Goal: Task Accomplishment & Management: Manage account settings

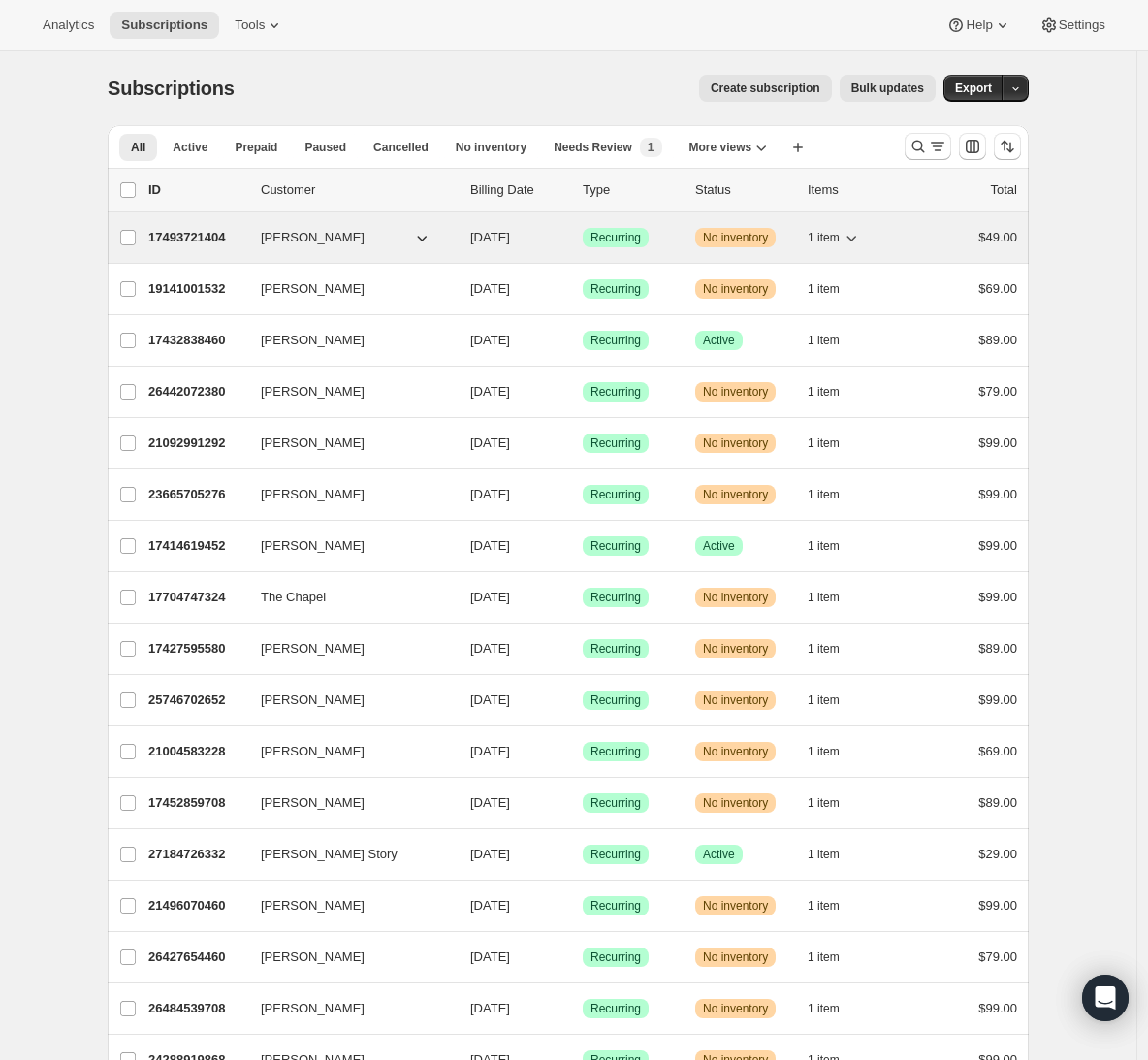
click at [221, 234] on p "17493721404" at bounding box center [196, 236] width 97 height 19
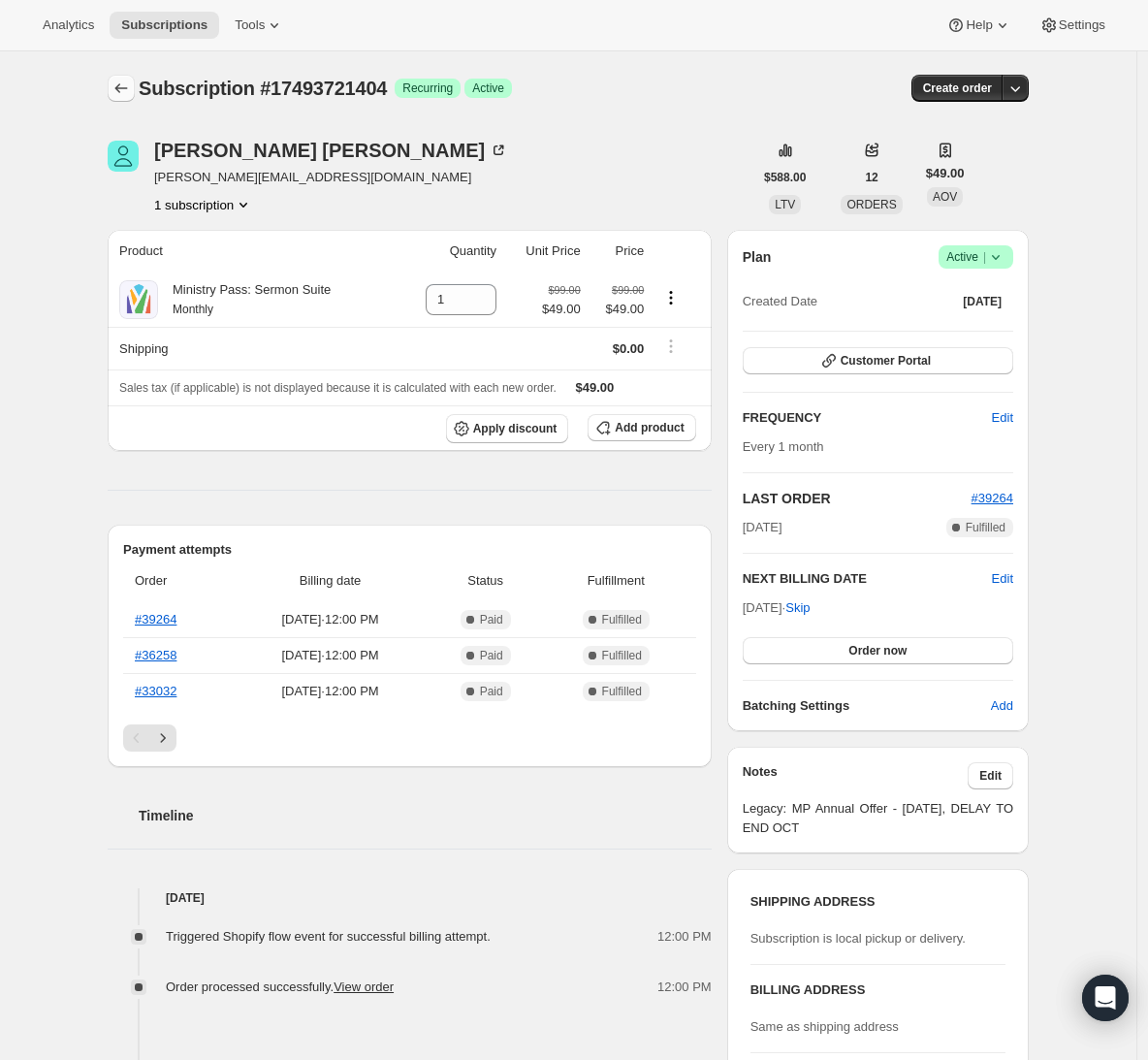
click at [130, 84] on icon "Subscriptions" at bounding box center [121, 88] width 19 height 19
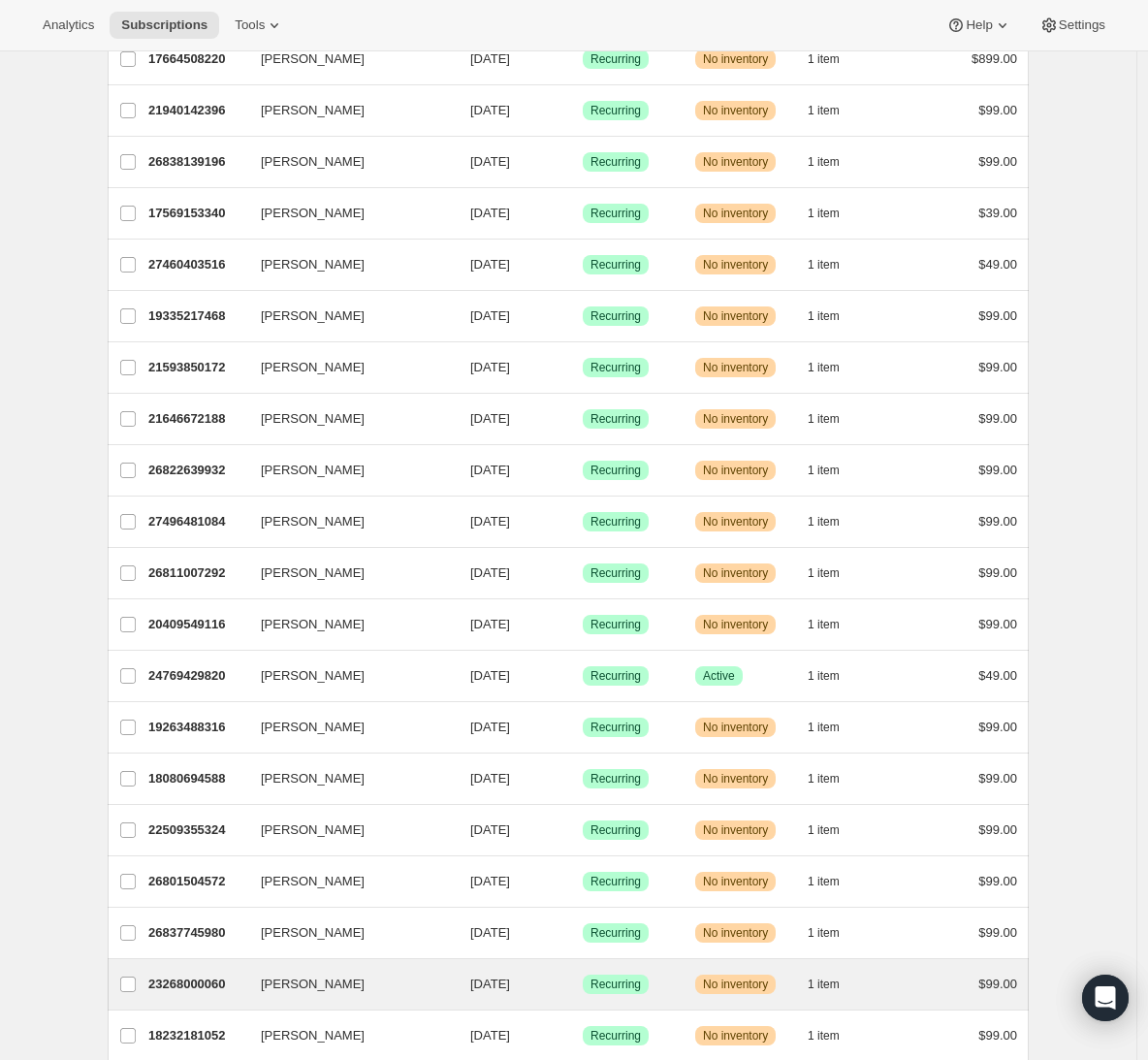
scroll to position [1844, 0]
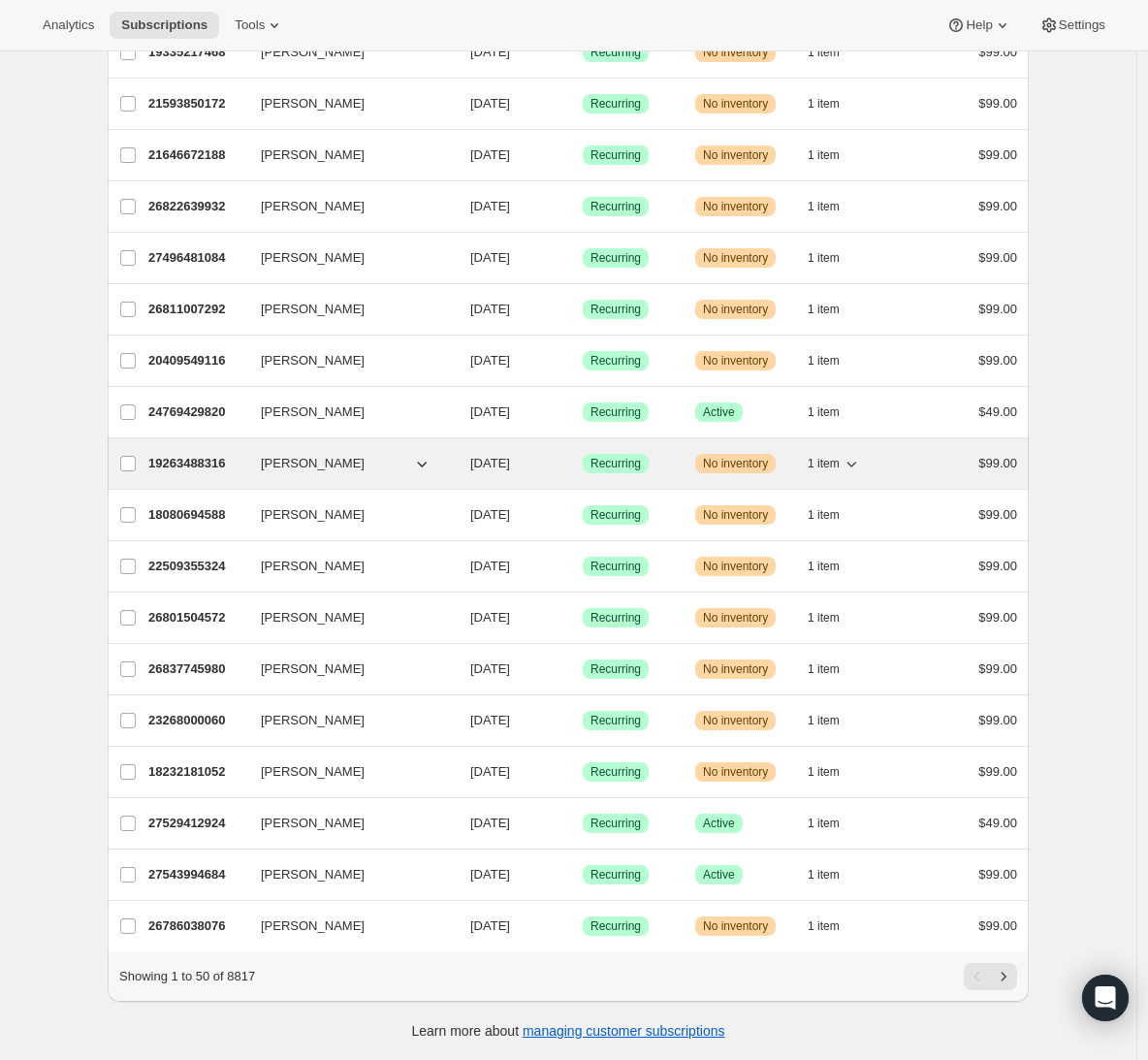
click at [215, 454] on p "19263488316" at bounding box center [196, 463] width 97 height 19
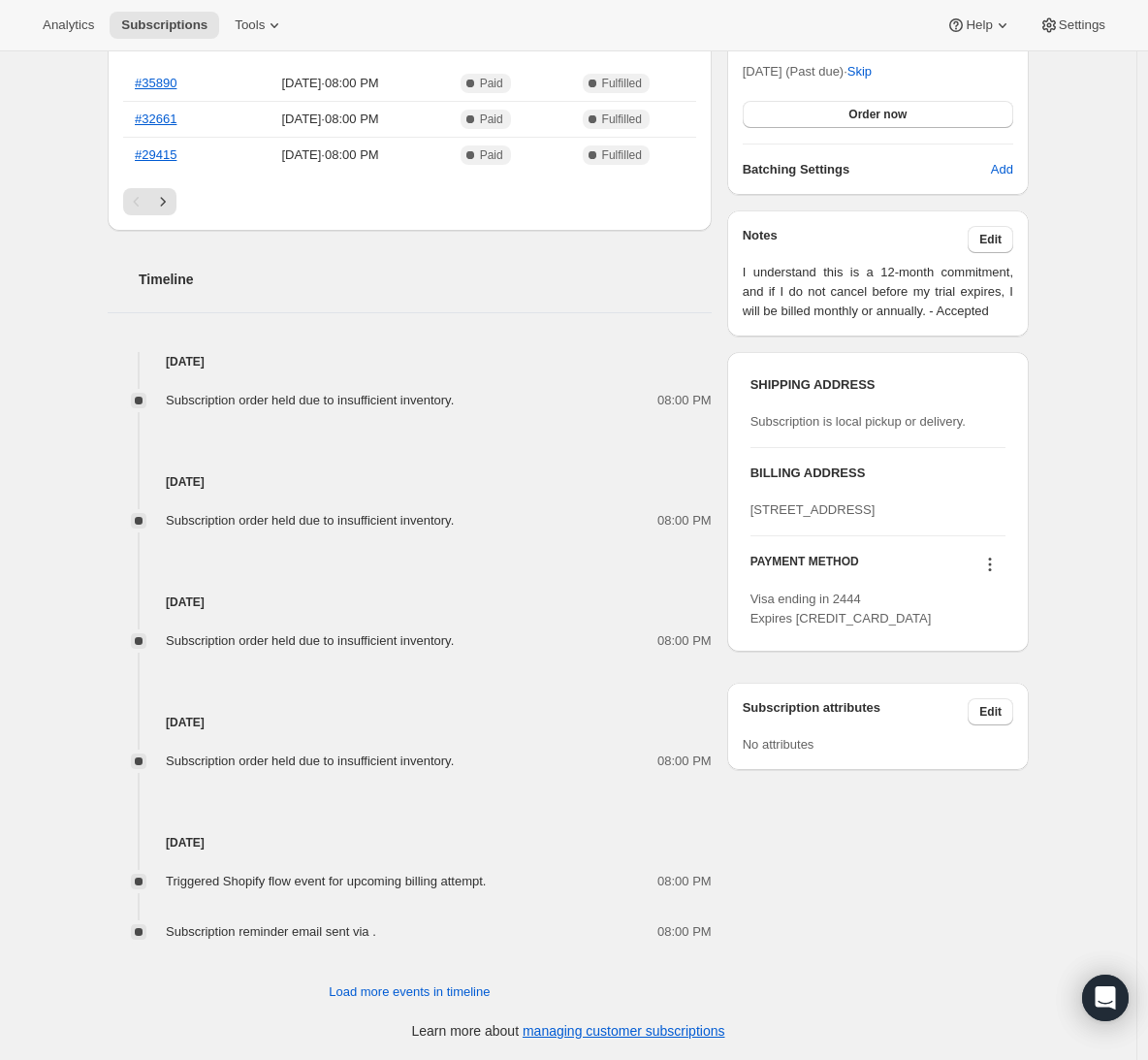
scroll to position [690, 0]
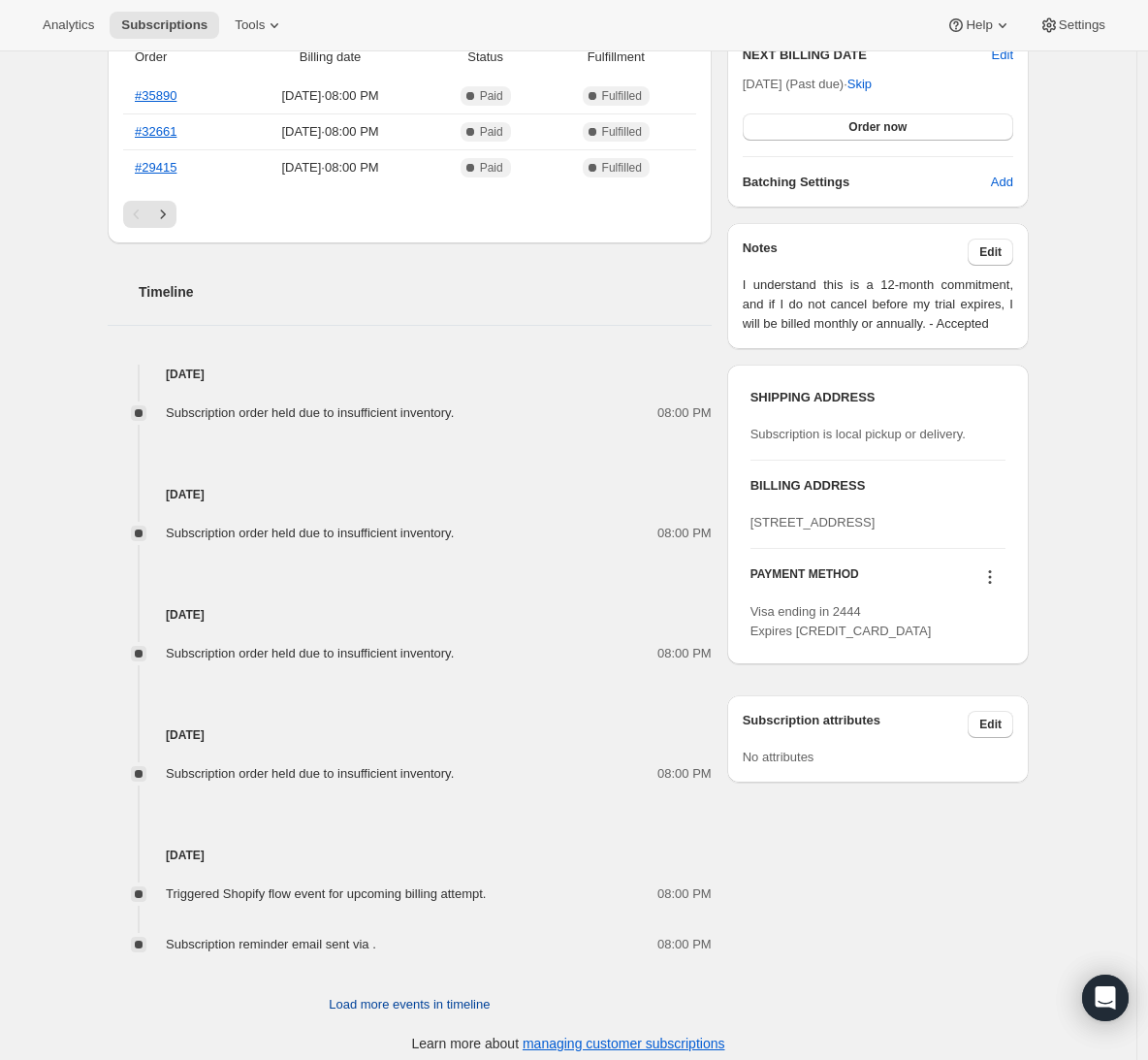
click at [430, 1004] on span "Load more events in timeline" at bounding box center [409, 1003] width 161 height 19
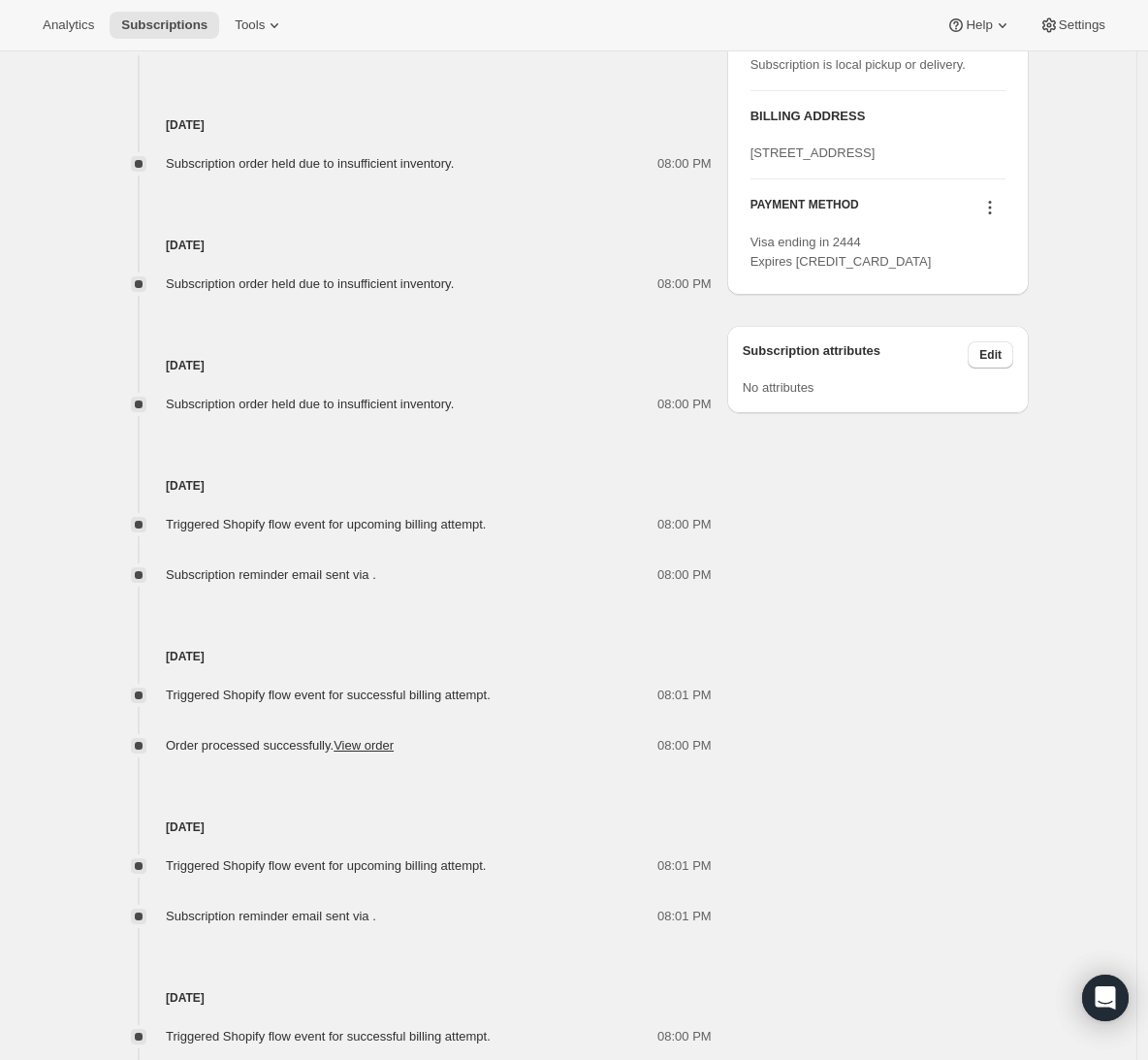
scroll to position [1127, 0]
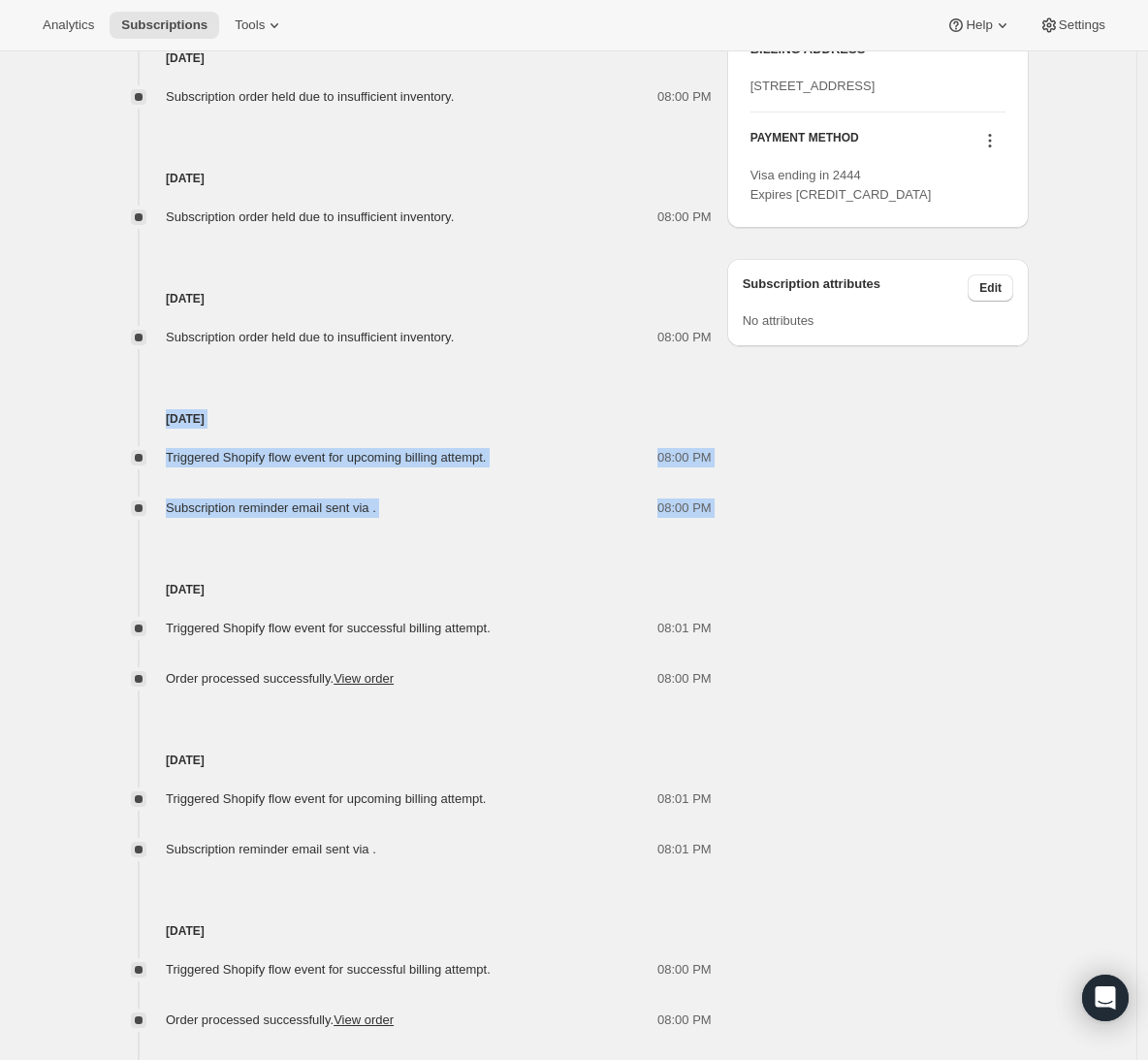
drag, startPoint x: 745, startPoint y: 527, endPoint x: 157, endPoint y: 420, distance: 597.7
click at [157, 420] on div "Subscription order was blocked because items are out of stock This order was sc…" at bounding box center [560, 206] width 937 height 2448
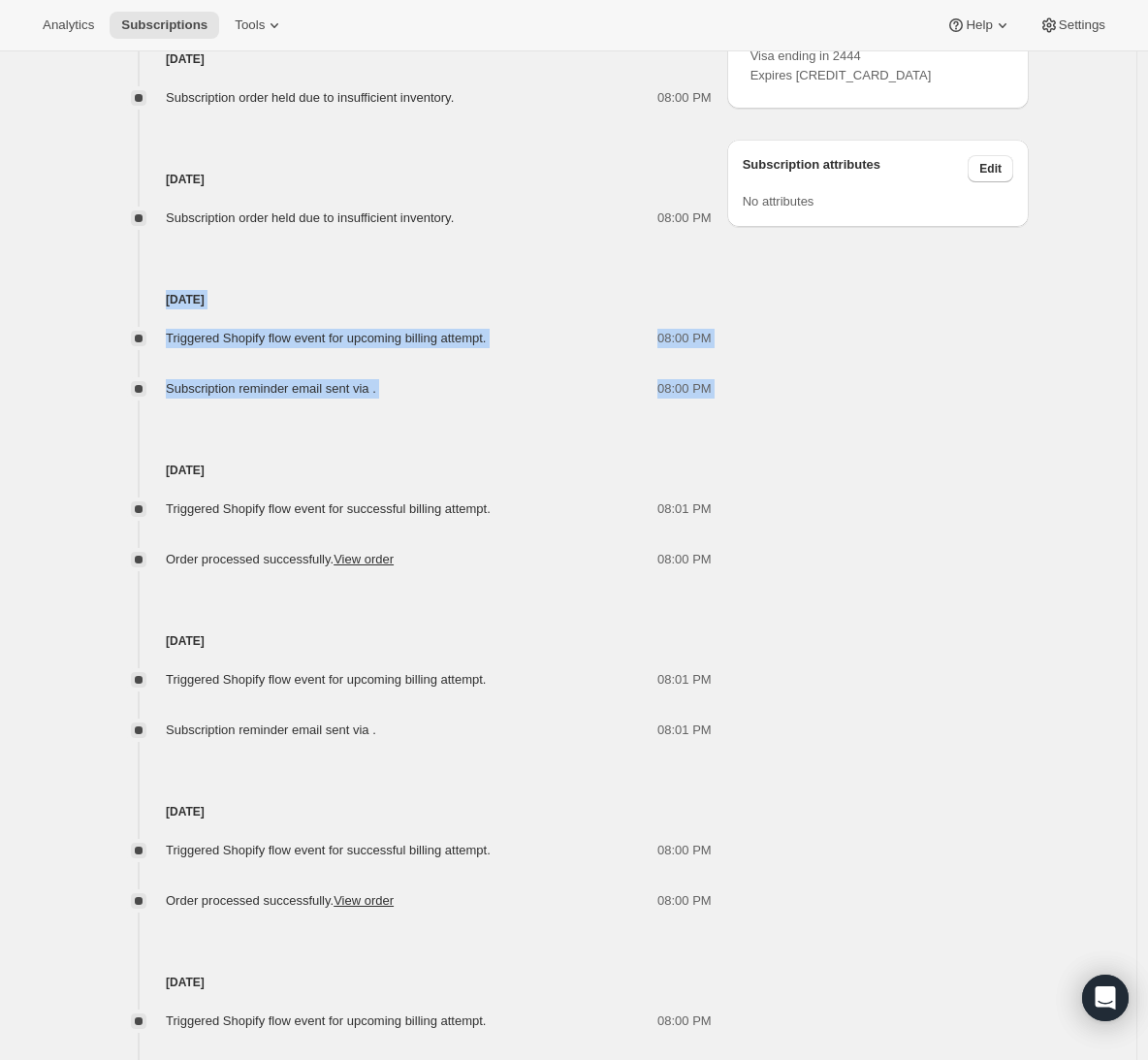
scroll to position [1219, 0]
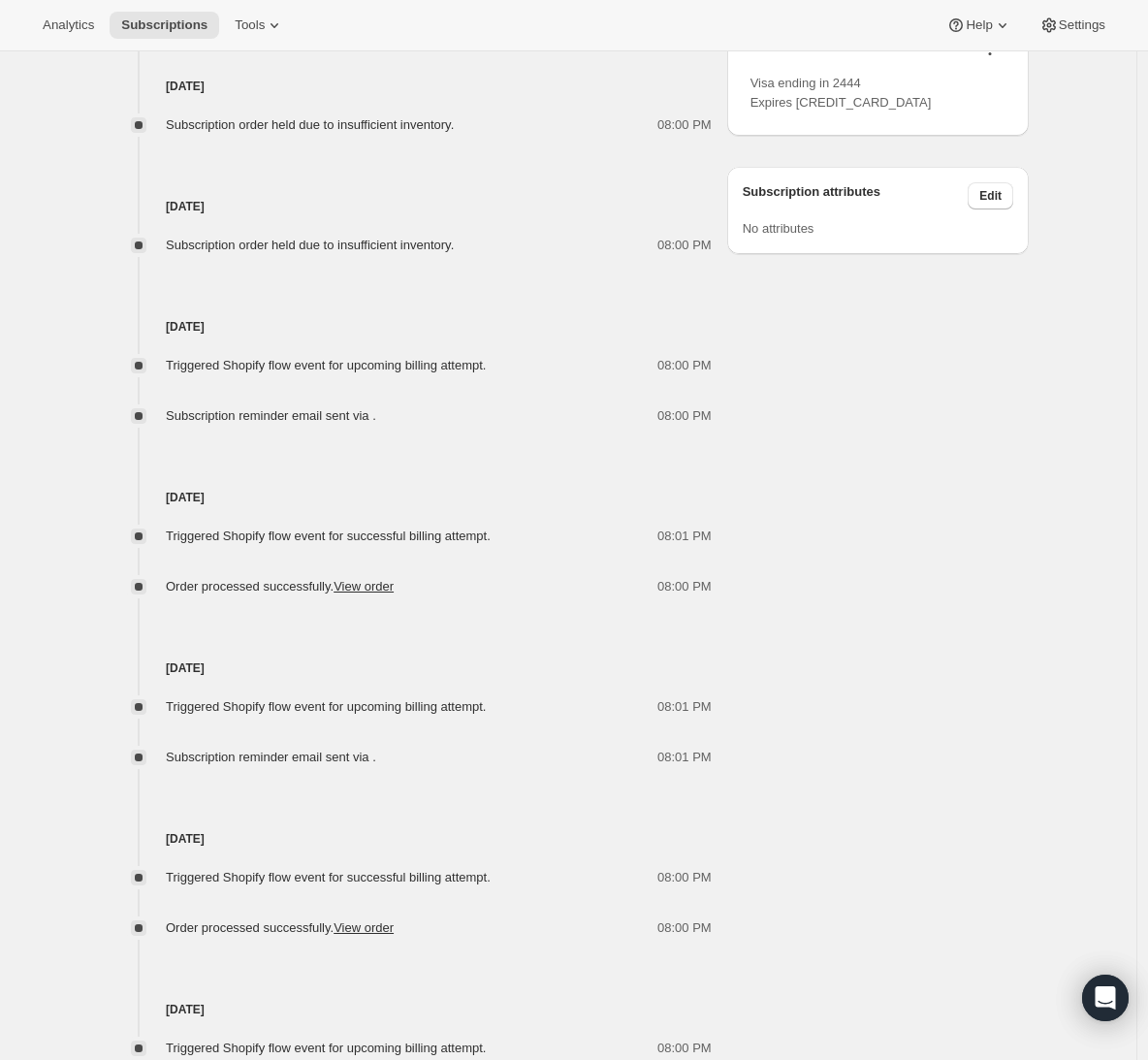
click at [821, 538] on div "Subscription order was blocked because items are out of stock This order was sc…" at bounding box center [560, 115] width 937 height 2448
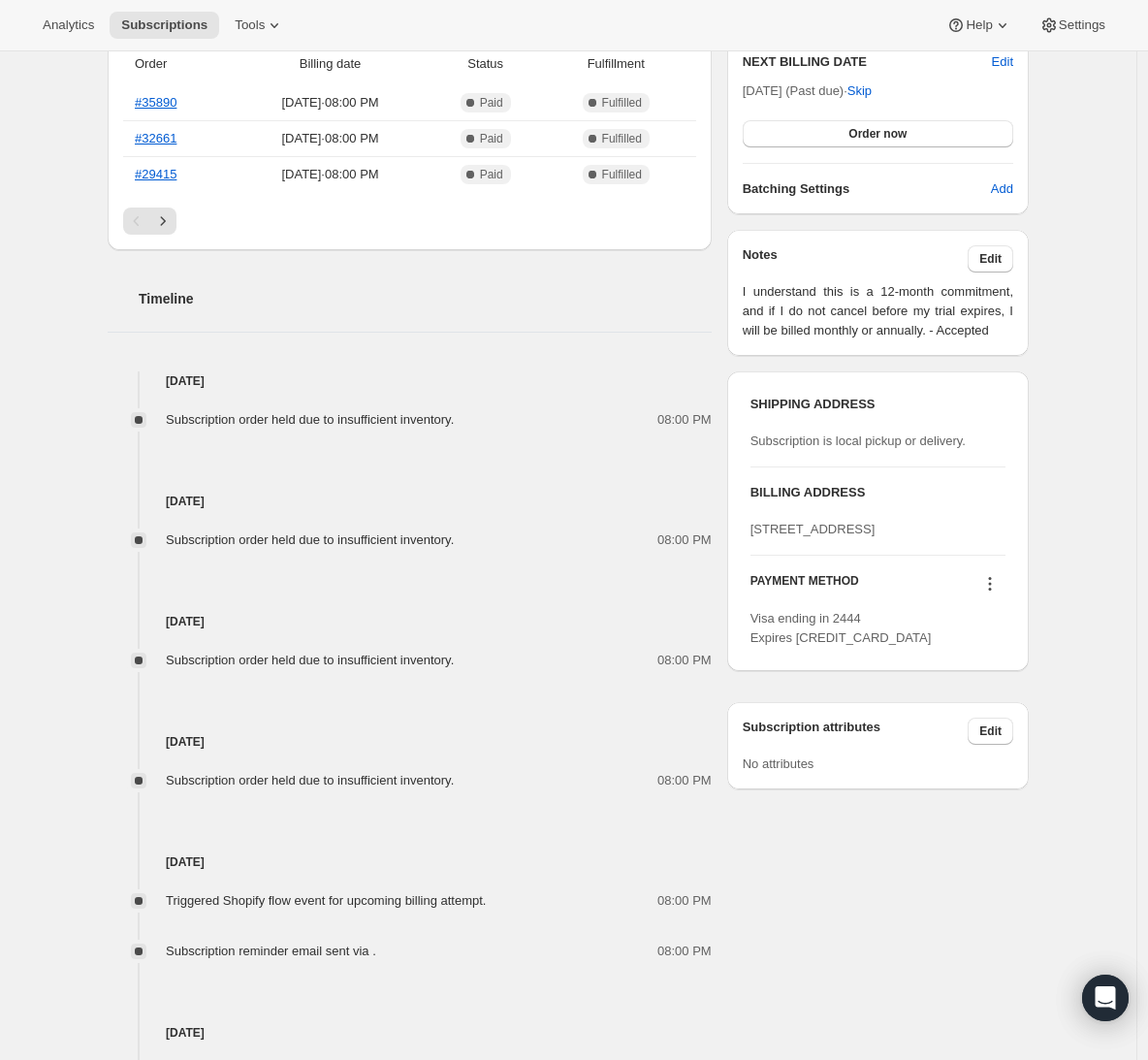
scroll to position [304, 0]
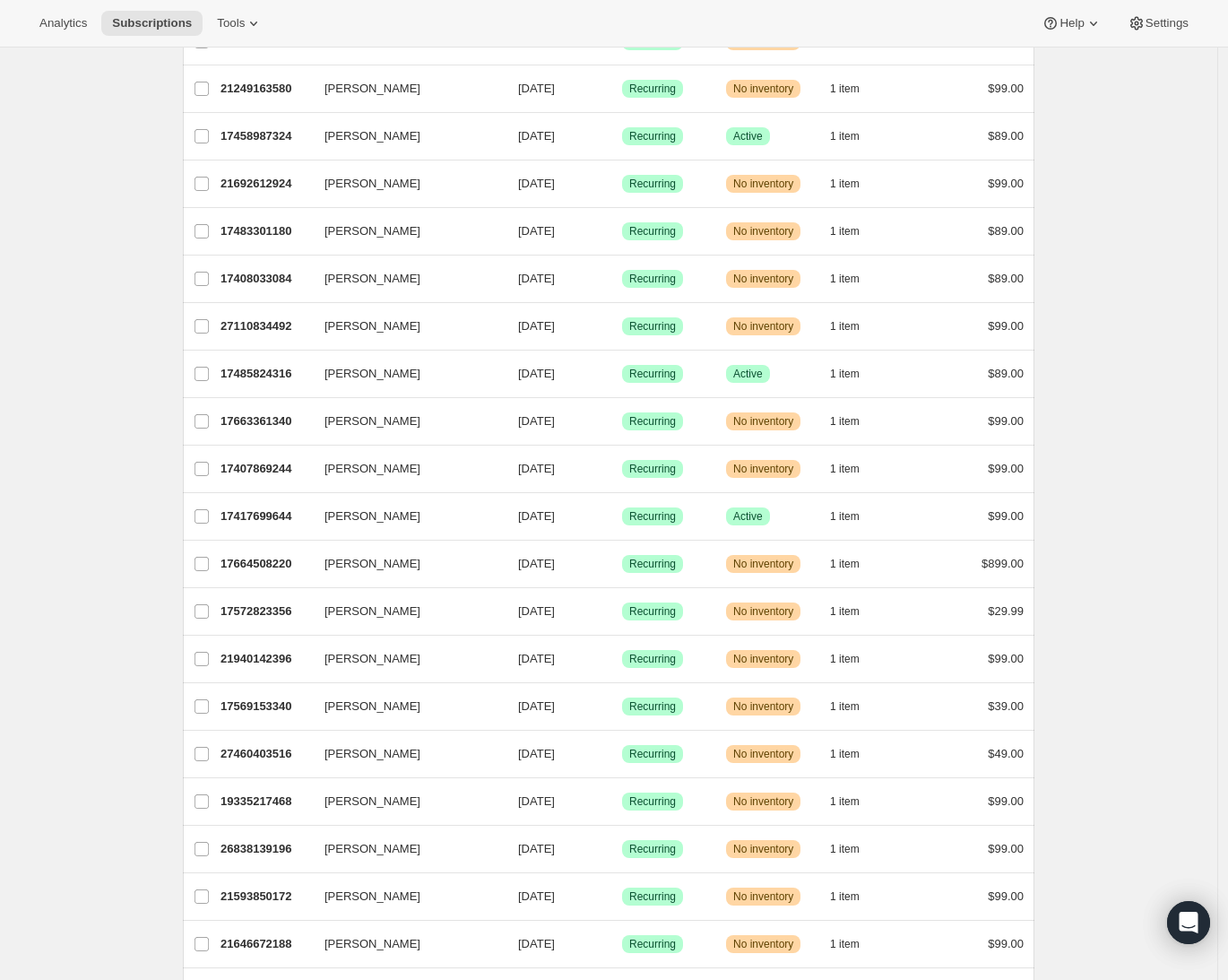
scroll to position [1705, 0]
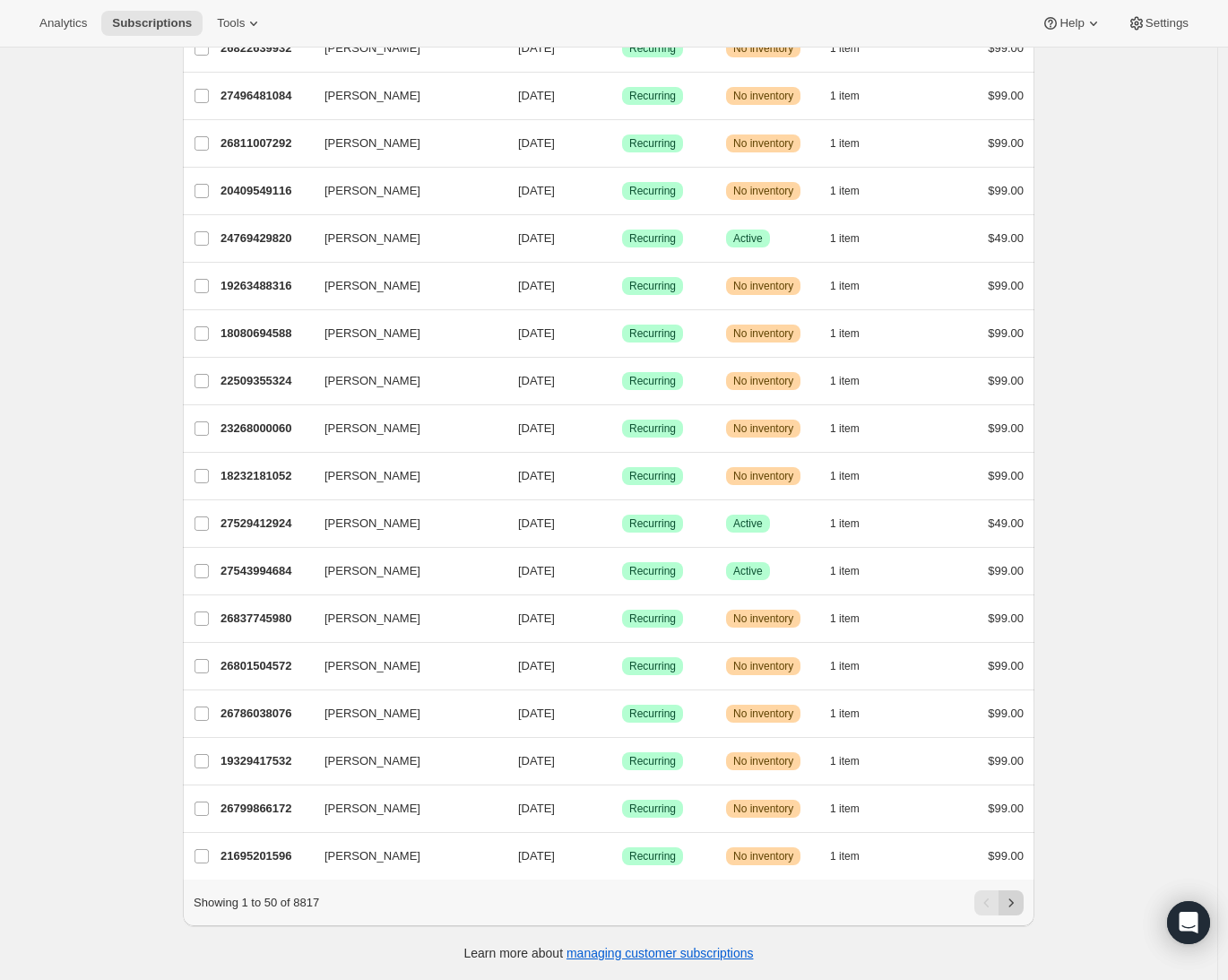
click at [1017, 911] on icon "Next" at bounding box center [1010, 902] width 18 height 18
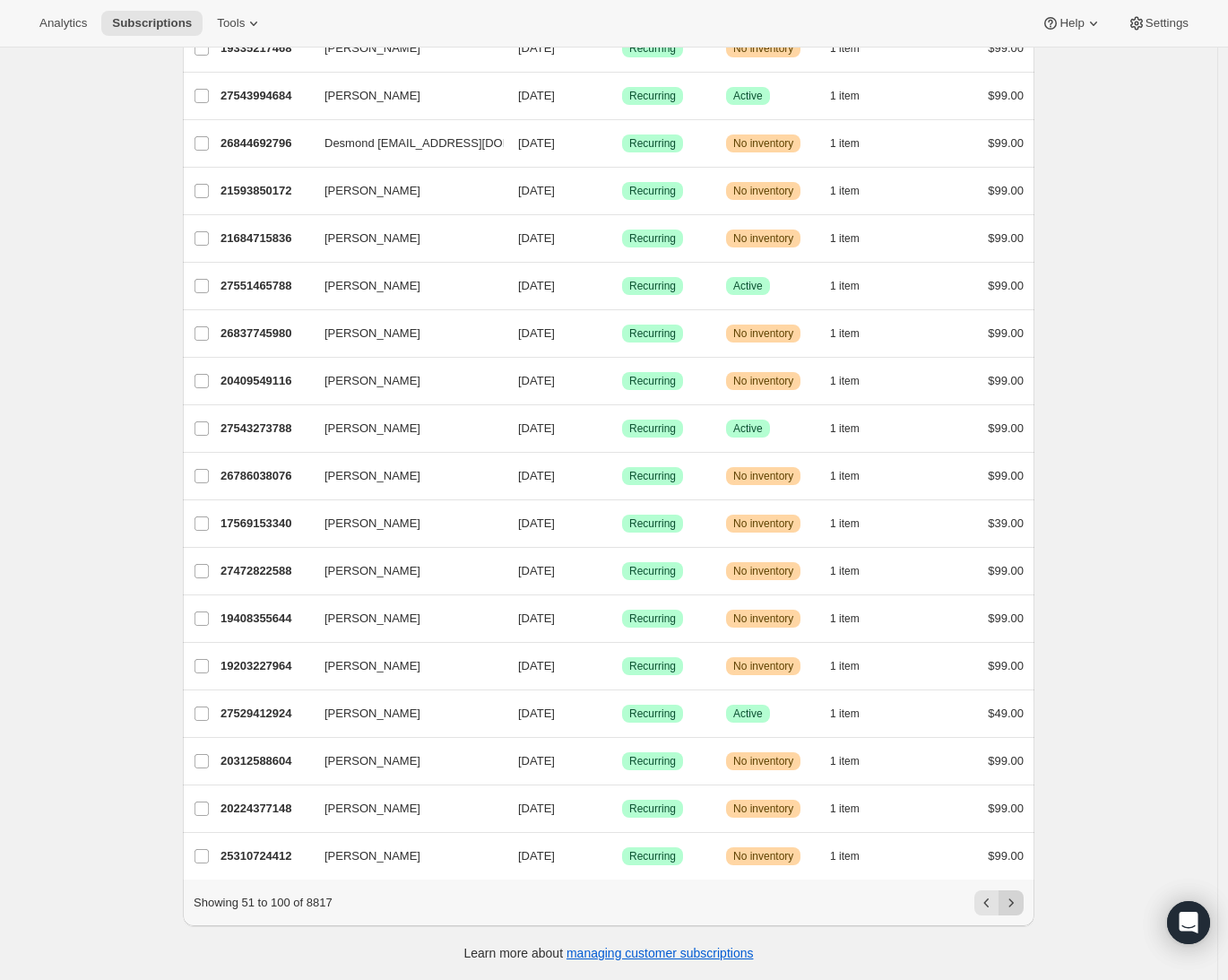
click at [1017, 911] on icon "Next" at bounding box center [1010, 902] width 18 height 18
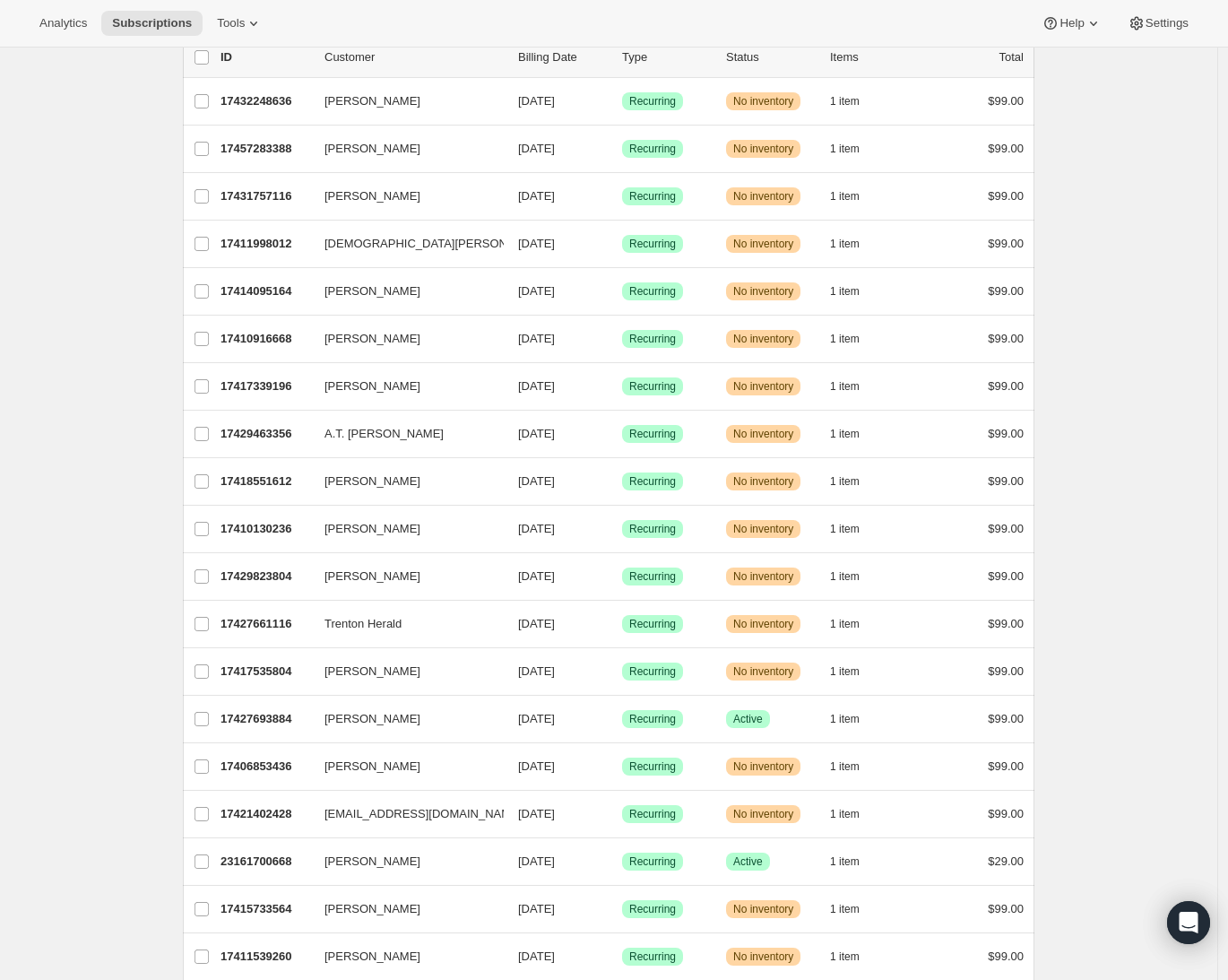
scroll to position [0, 0]
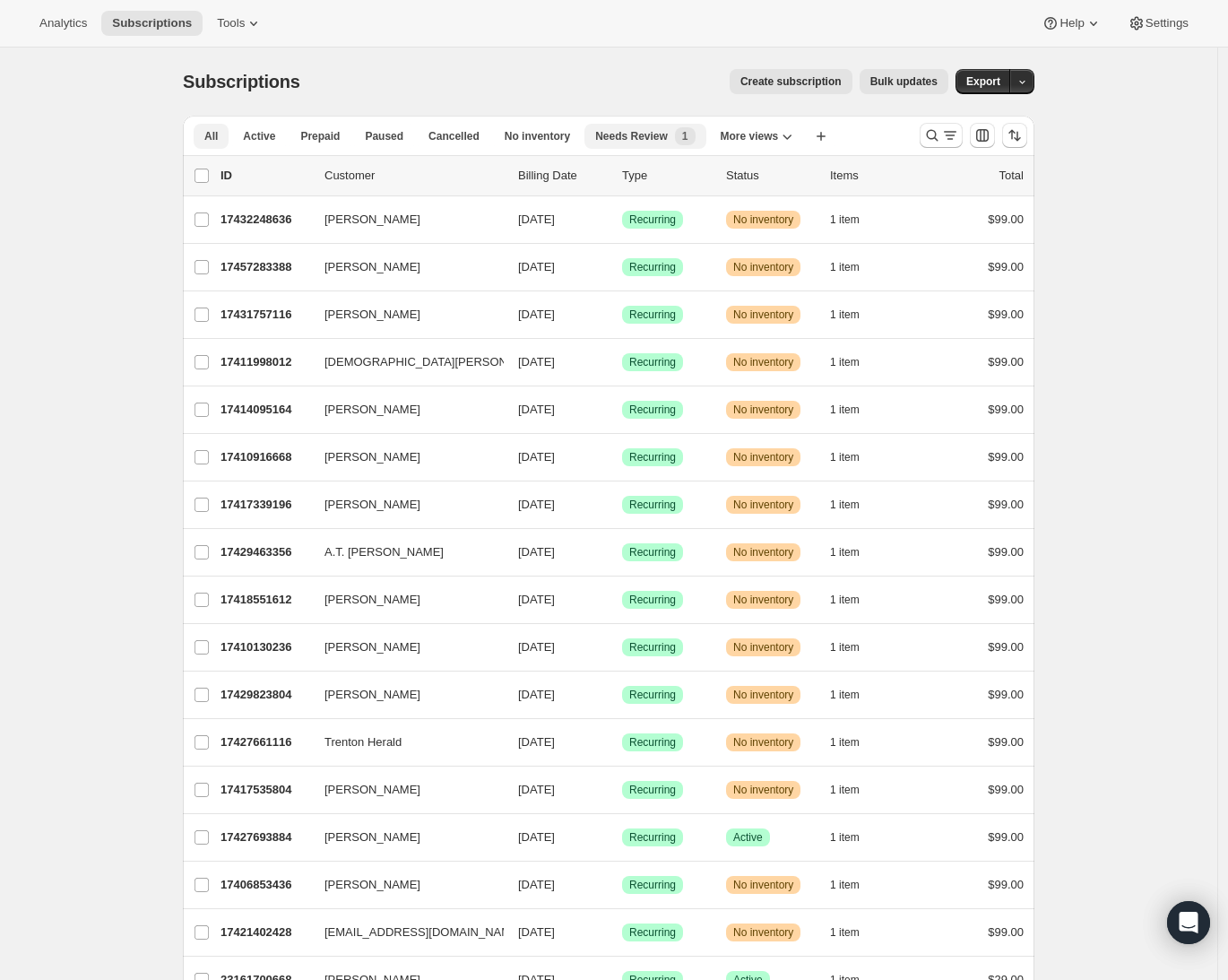
click at [634, 137] on span "Needs Review" at bounding box center [632, 136] width 73 height 15
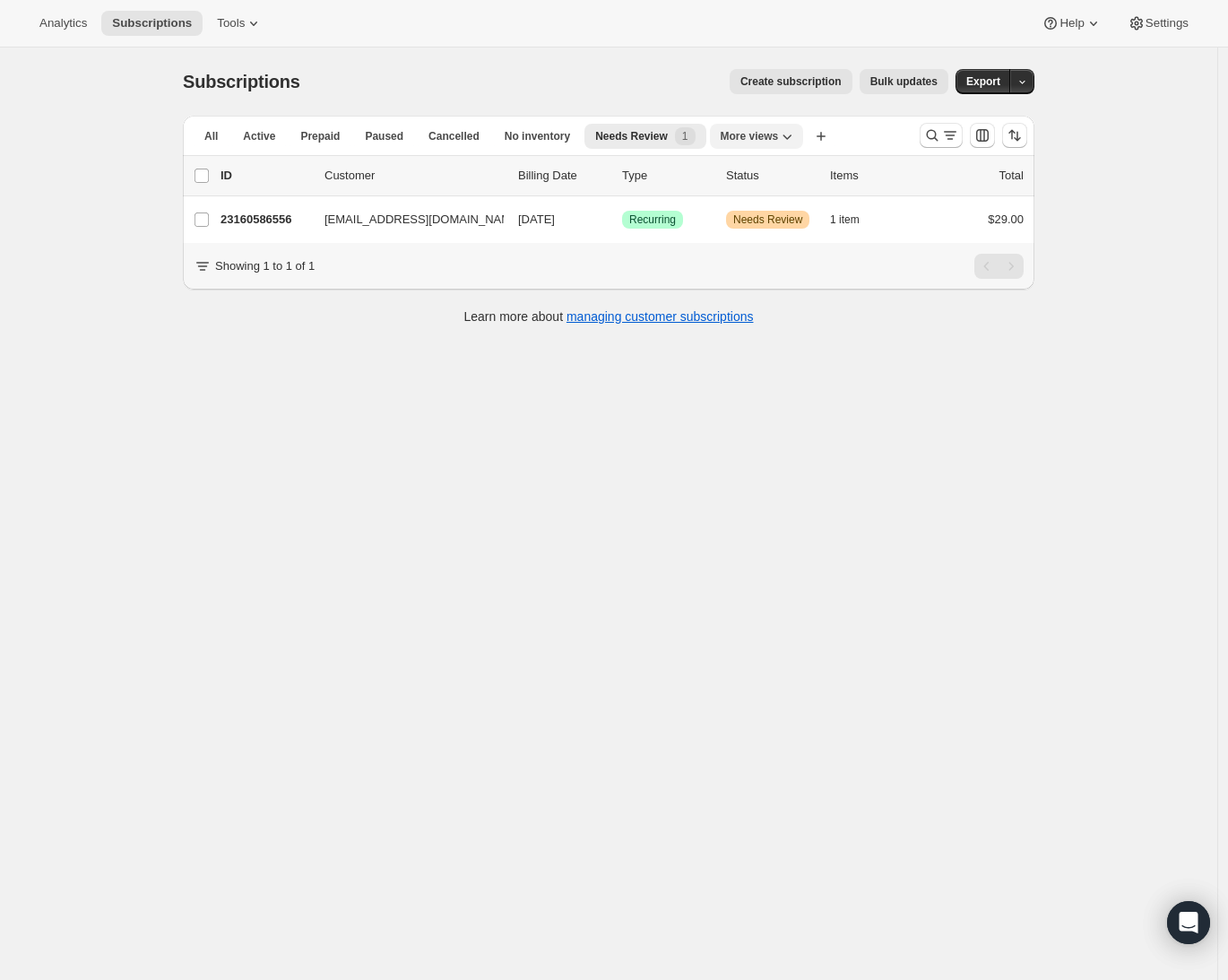
click at [753, 129] on span "More views" at bounding box center [750, 136] width 58 height 15
click at [464, 343] on div "All Active Prepaid Paused Cancelled No inventory Needs Review Sermonary Active …" at bounding box center [608, 229] width 852 height 228
click at [549, 71] on div "Create subscription Bulk updates" at bounding box center [635, 81] width 627 height 25
click at [552, 127] on button "No inventory" at bounding box center [537, 136] width 87 height 25
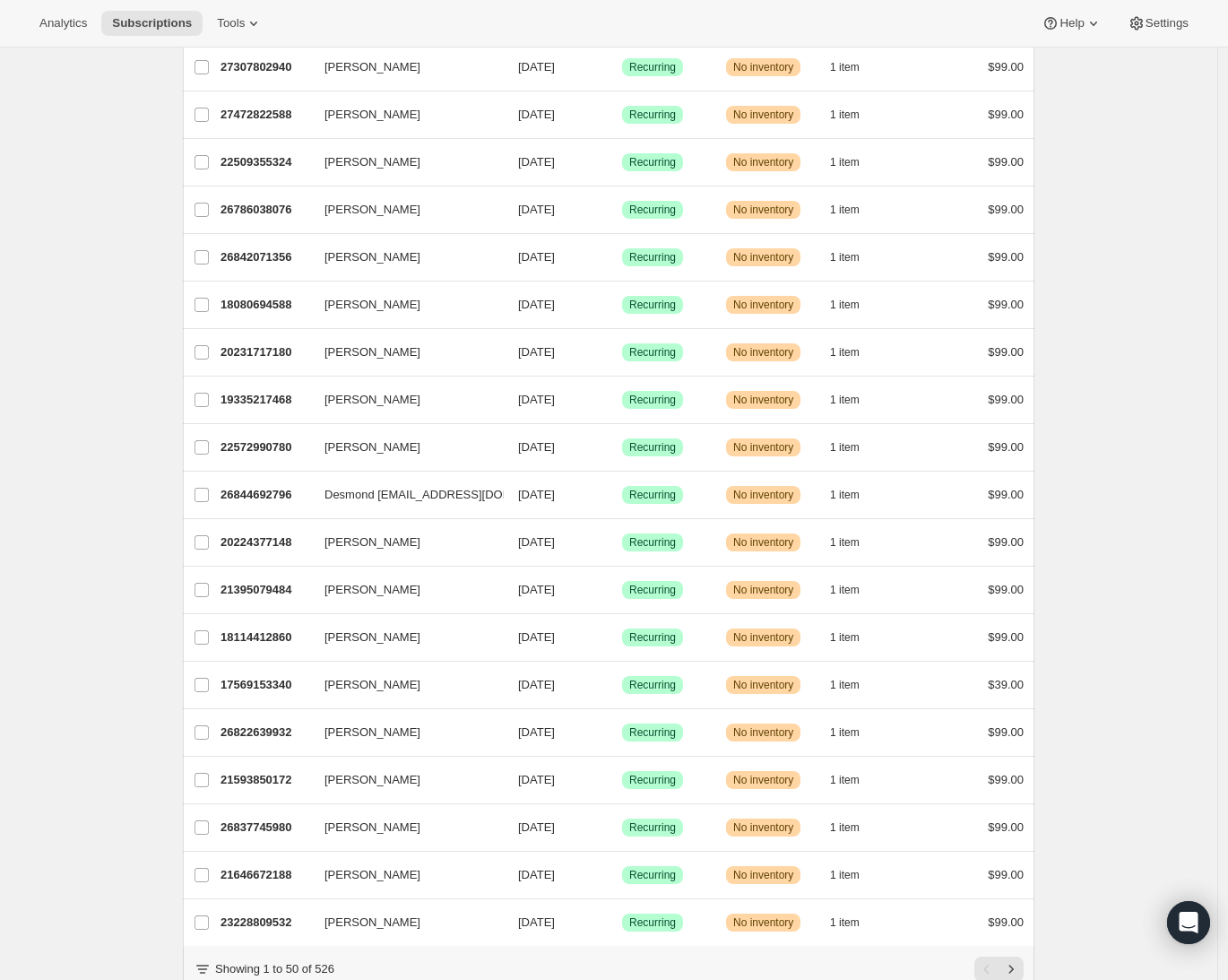
scroll to position [1705, 0]
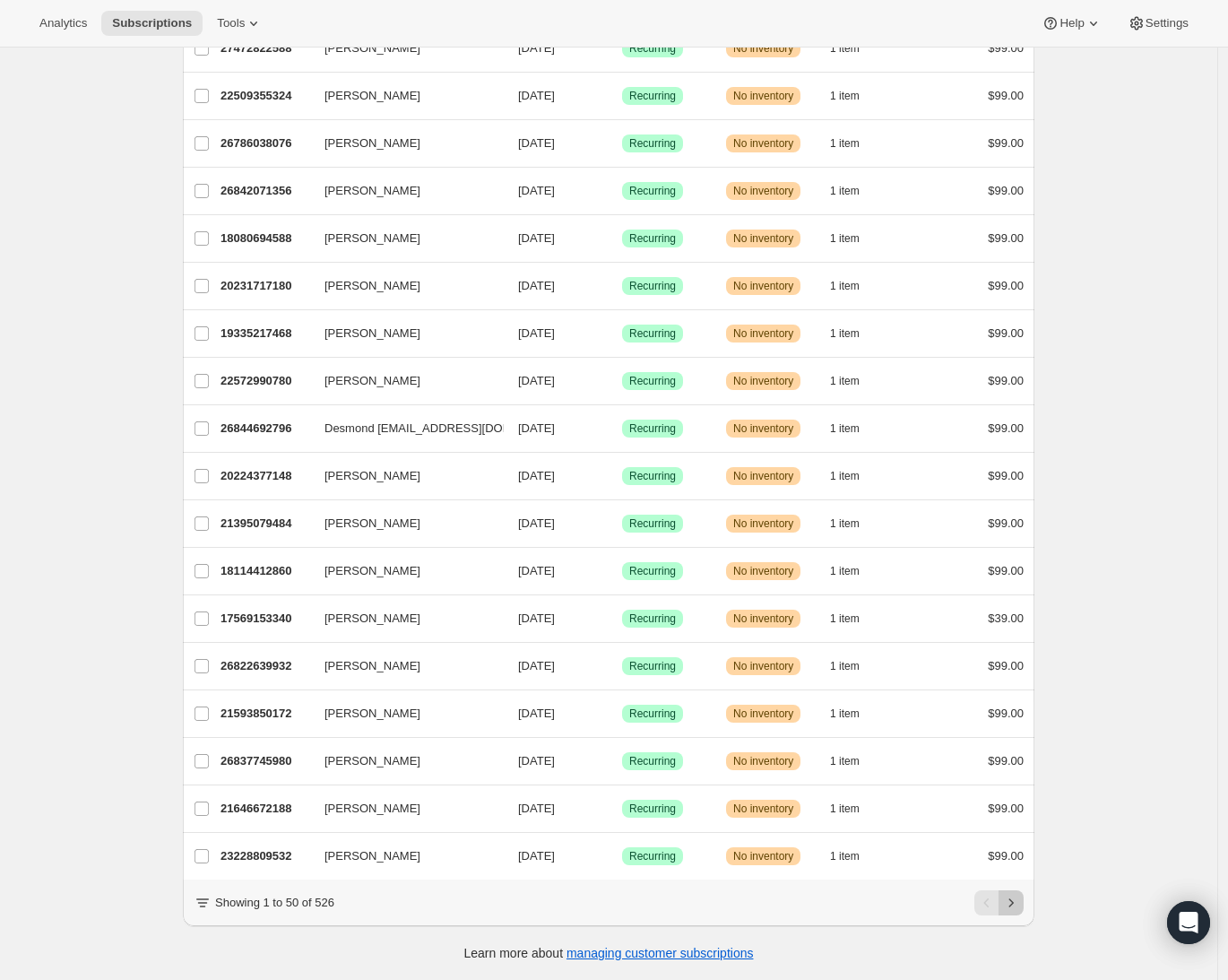
click at [1020, 906] on icon "Next" at bounding box center [1010, 902] width 18 height 18
click at [1020, 905] on icon "Next" at bounding box center [1010, 902] width 18 height 18
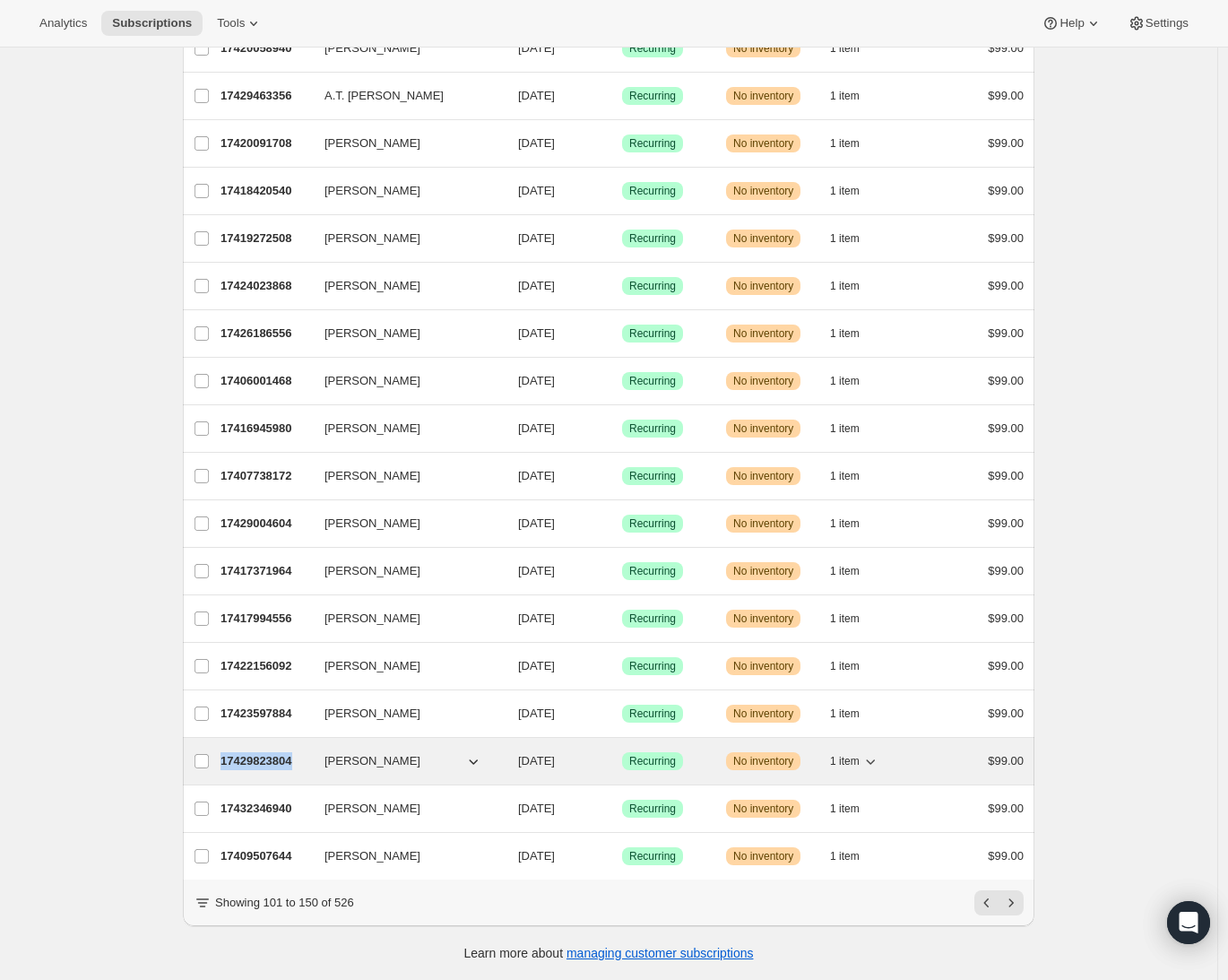
click at [261, 752] on p "17429823804" at bounding box center [265, 761] width 89 height 18
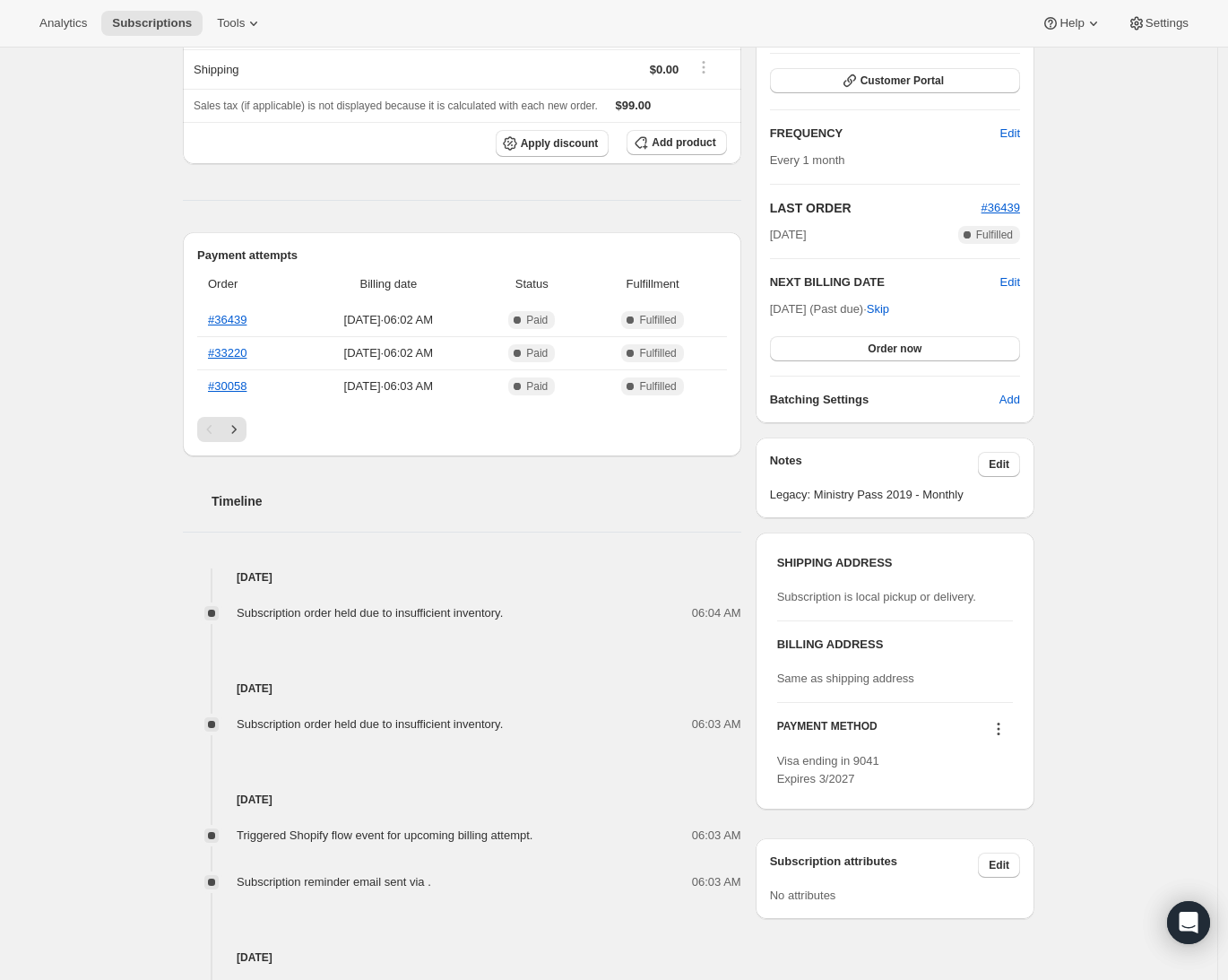
scroll to position [708, 0]
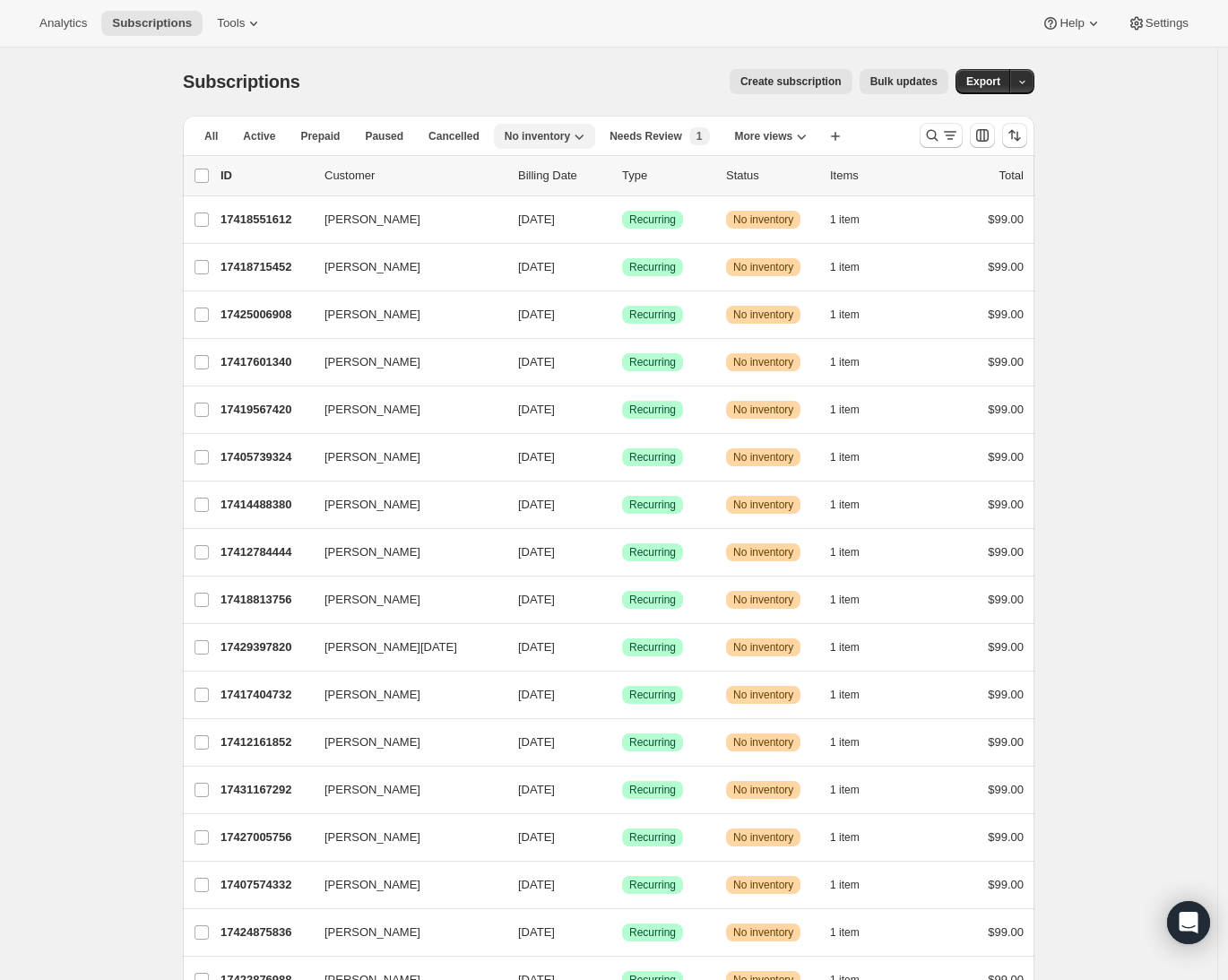
click at [534, 136] on span "No inventory" at bounding box center [537, 136] width 65 height 15
click at [586, 59] on div "Subscriptions. This page is ready Subscriptions Create subscription Bulk update…" at bounding box center [608, 82] width 852 height 68
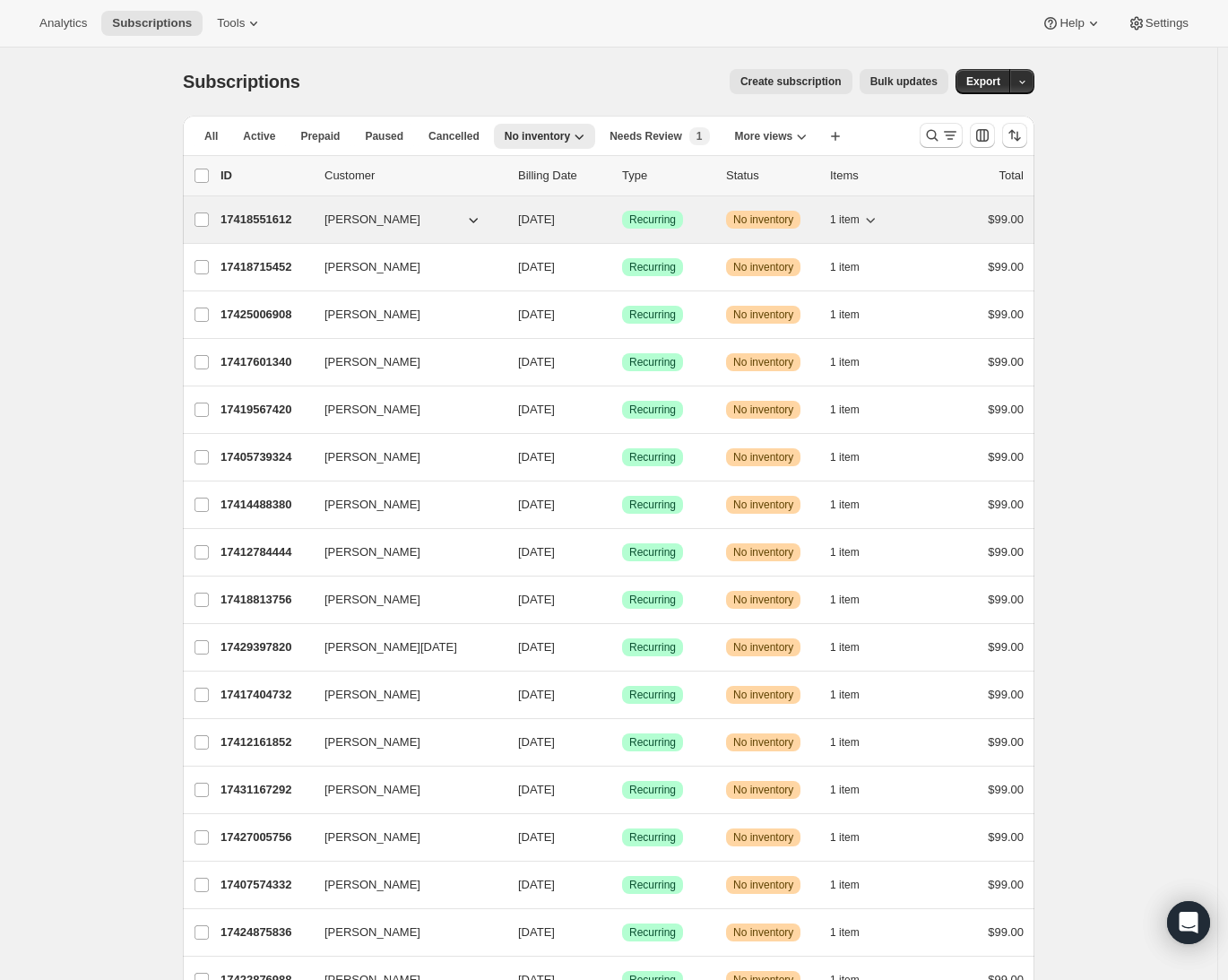
click at [286, 220] on p "17418551612" at bounding box center [265, 218] width 89 height 18
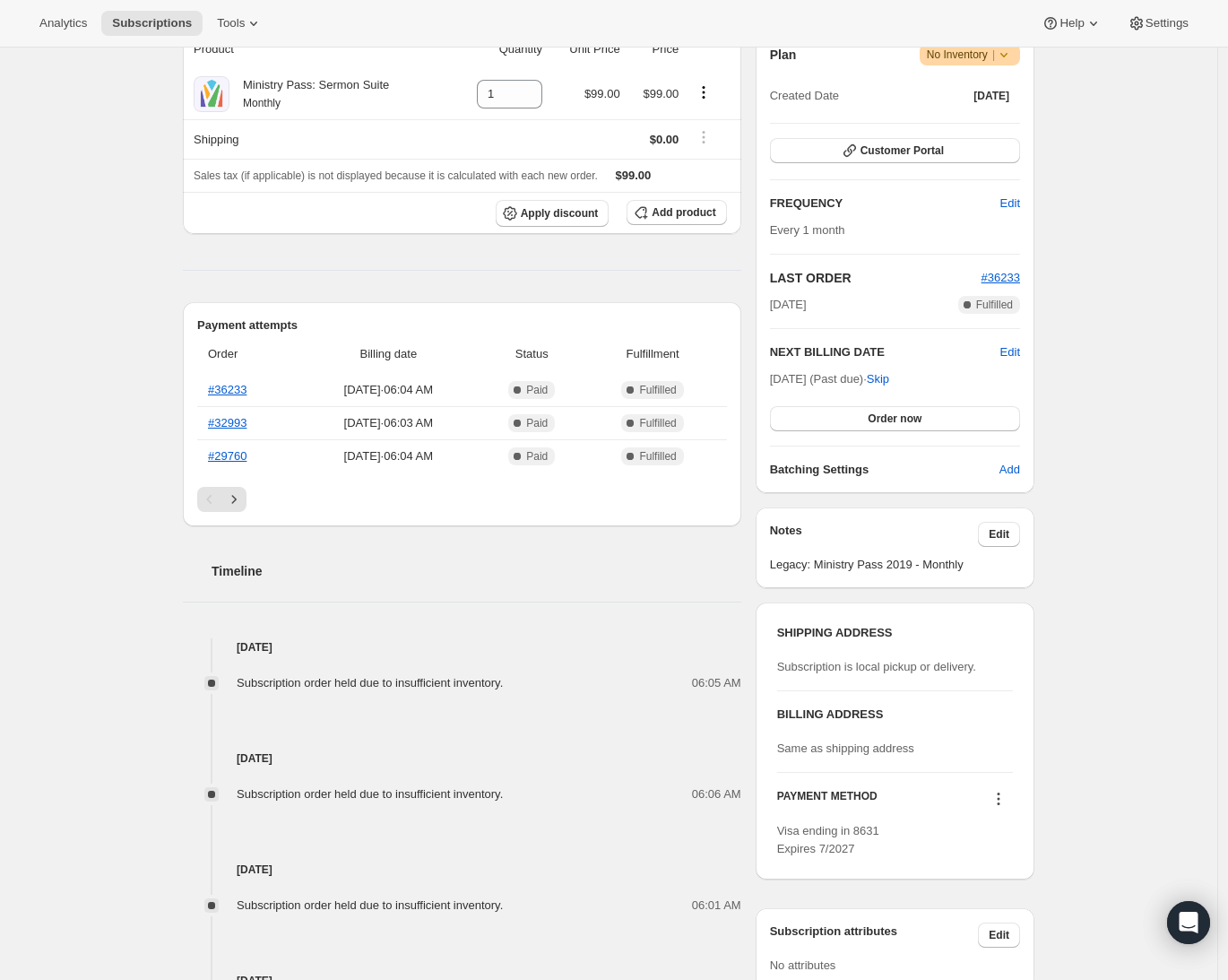
scroll to position [696, 0]
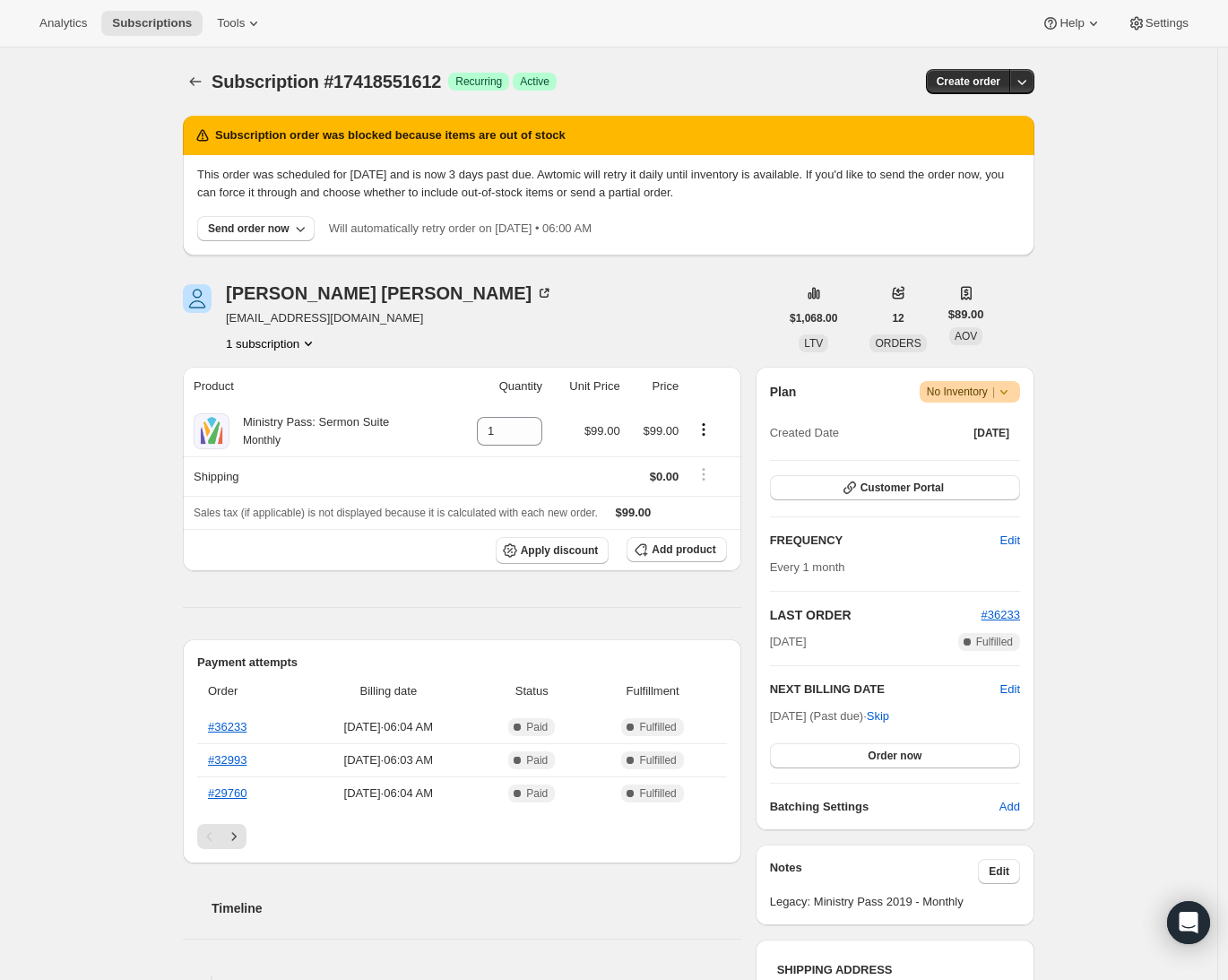
click at [219, 73] on span "Subscription #17418551612" at bounding box center [325, 81] width 230 height 19
click at [199, 86] on icon "Subscriptions" at bounding box center [195, 81] width 18 height 18
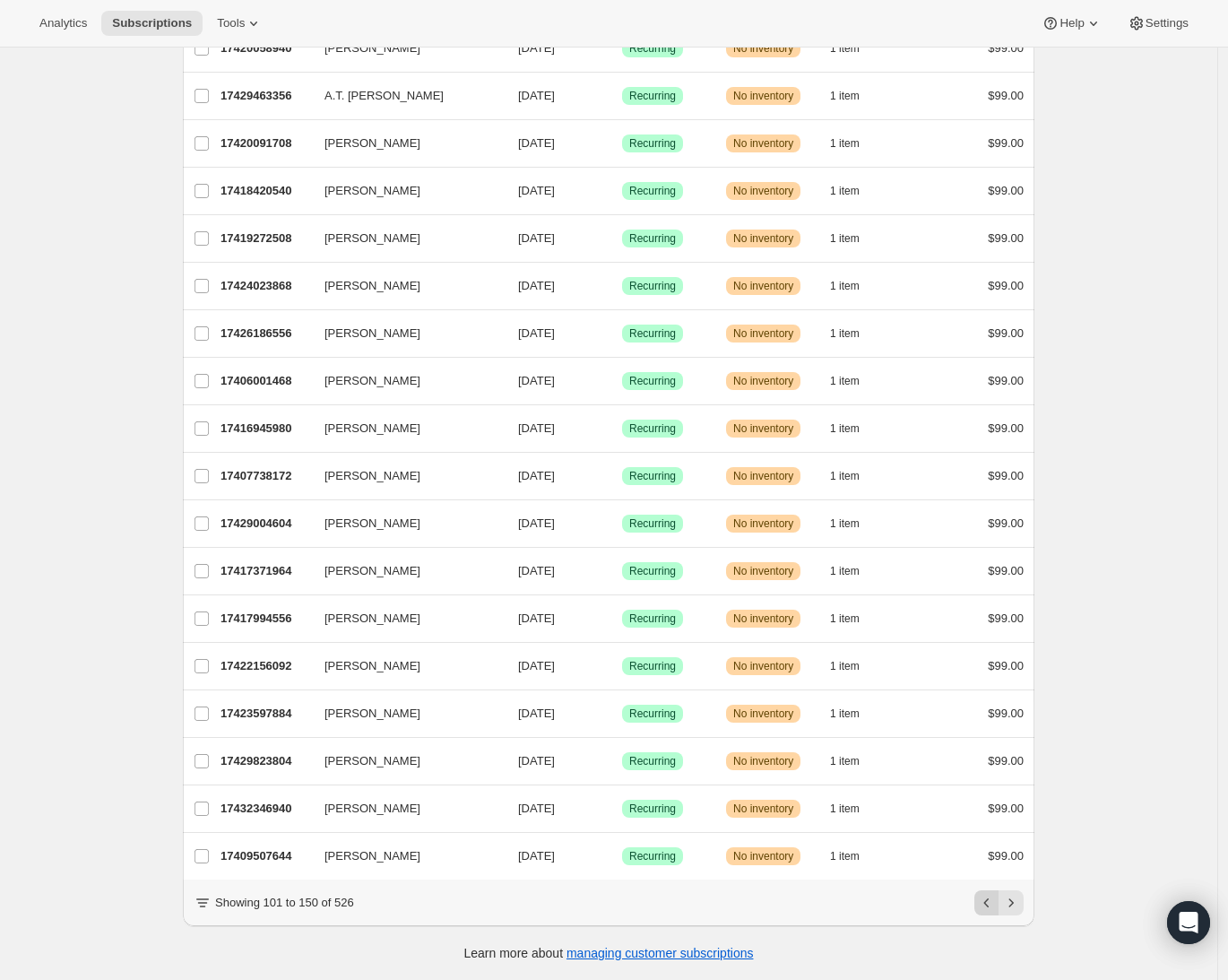
scroll to position [1662, 0]
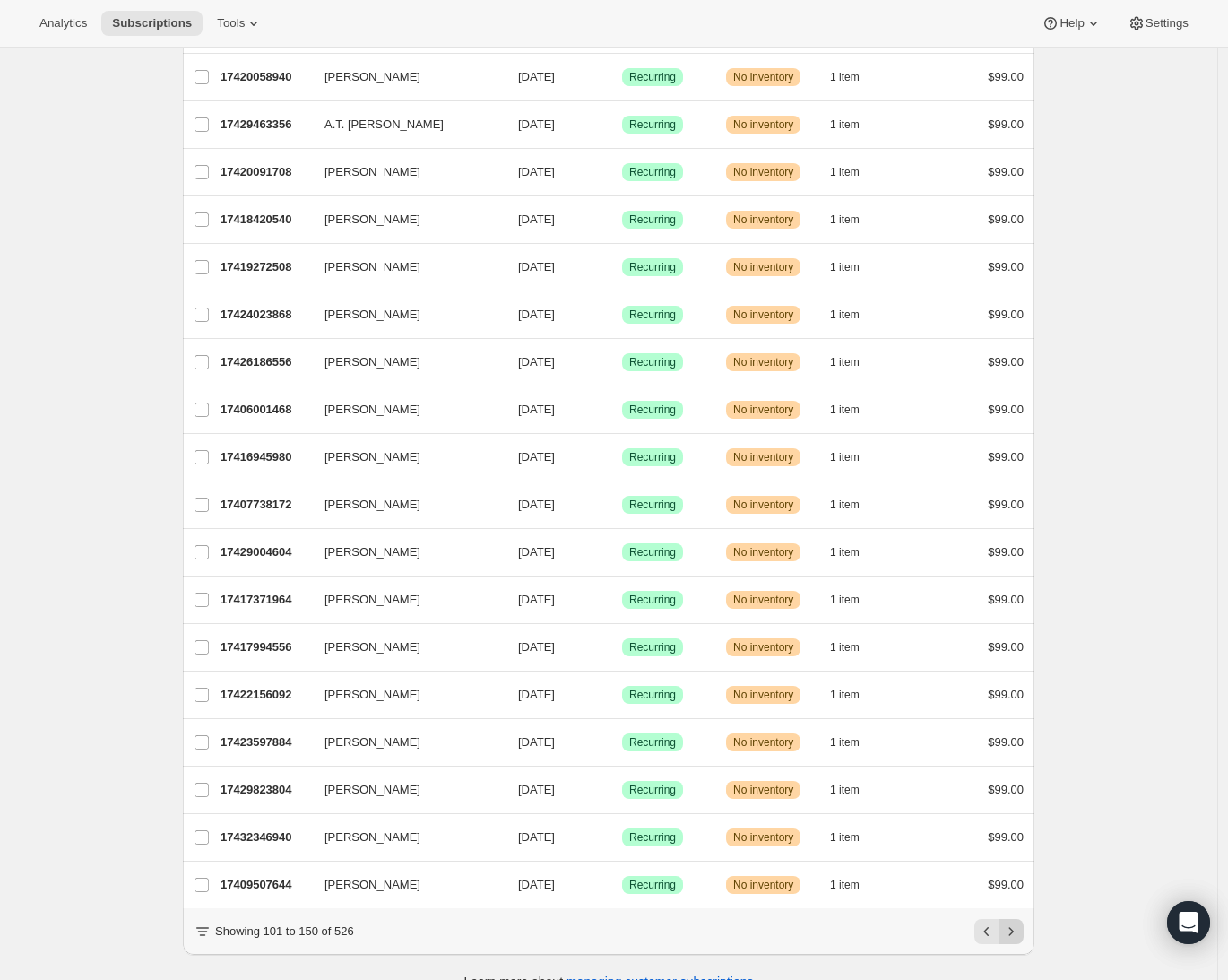
click at [1017, 940] on icon "Next" at bounding box center [1010, 930] width 18 height 18
click at [1018, 940] on icon "Next" at bounding box center [1010, 930] width 18 height 18
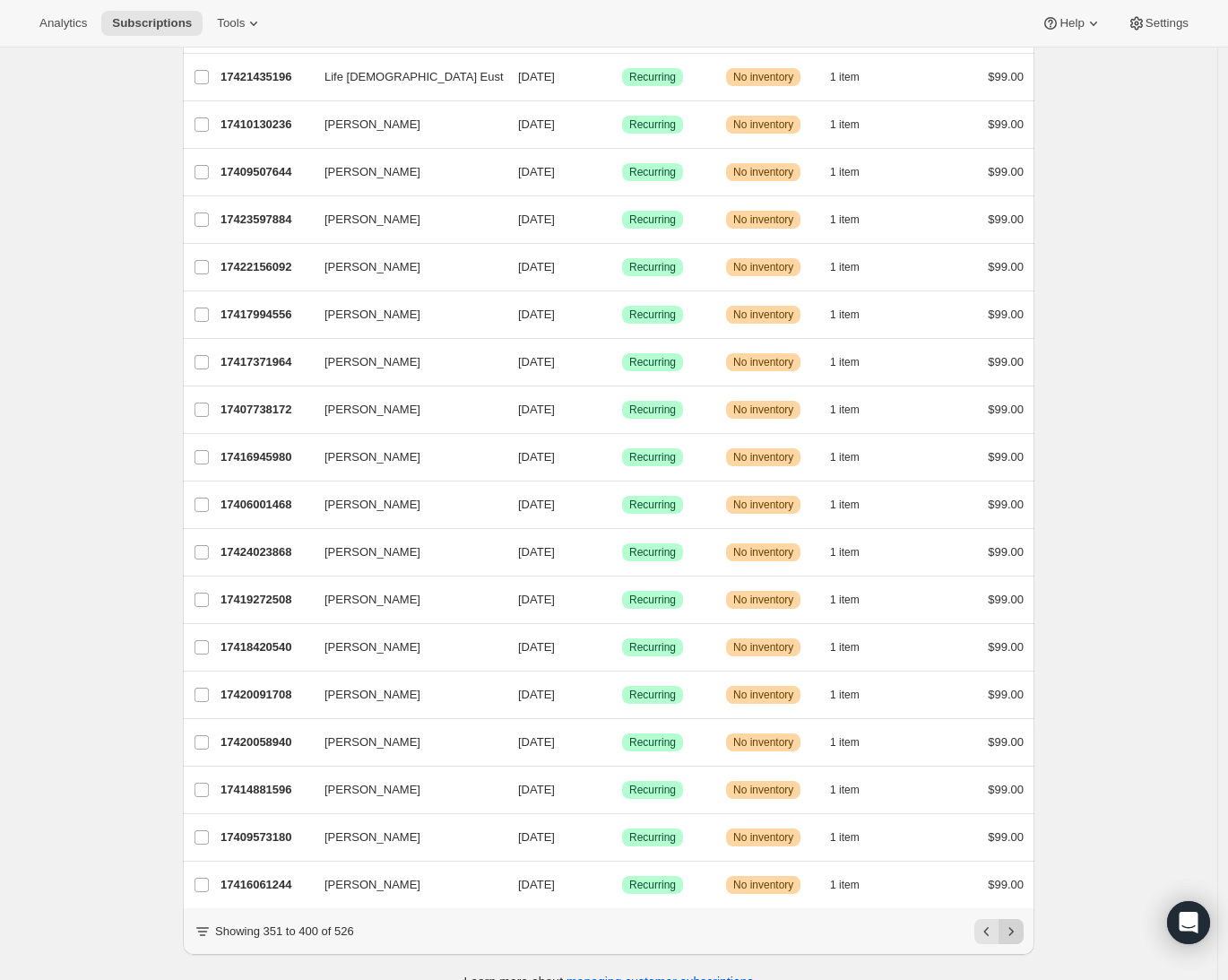
click at [1018, 940] on icon "Next" at bounding box center [1010, 930] width 18 height 18
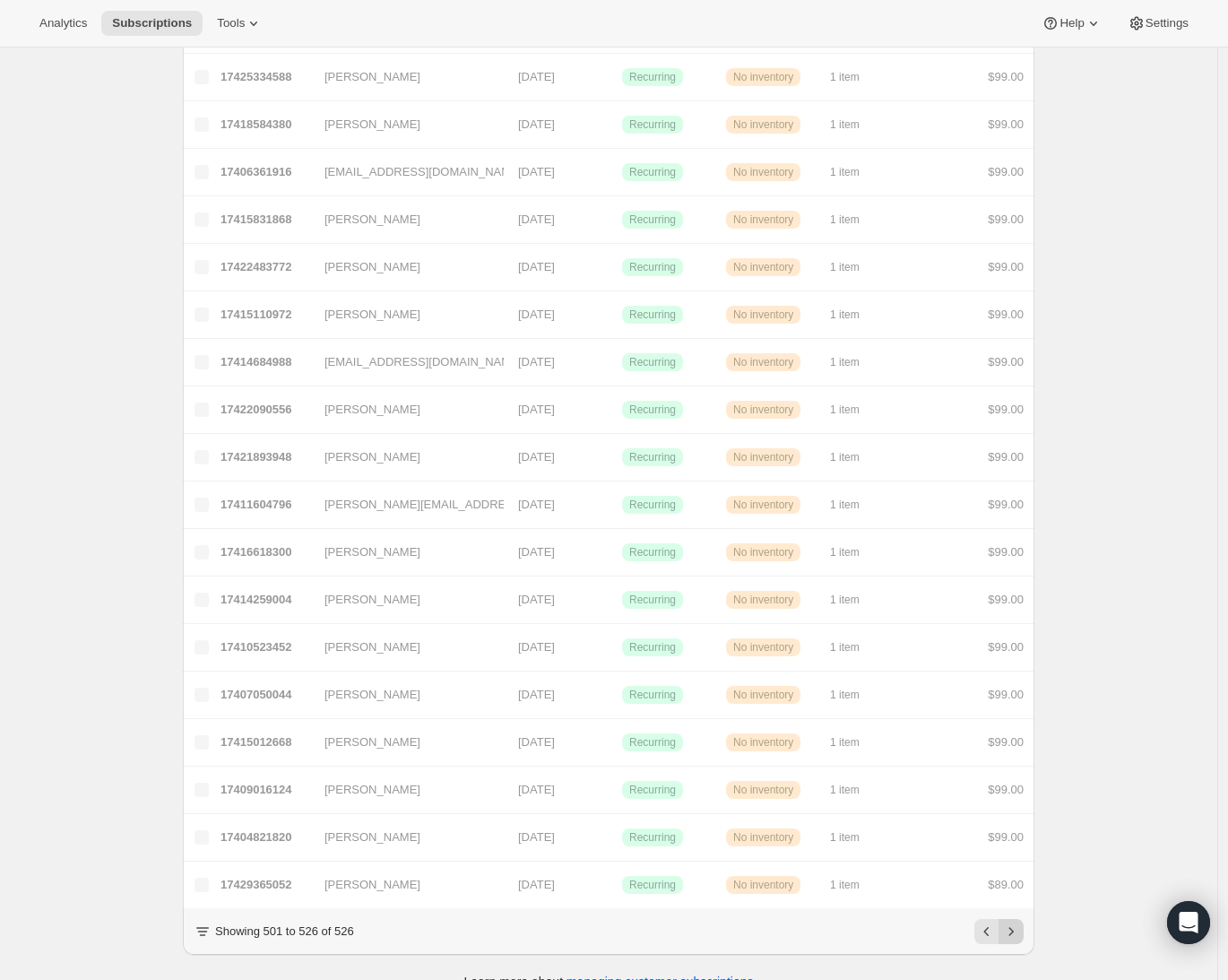
scroll to position [564, 0]
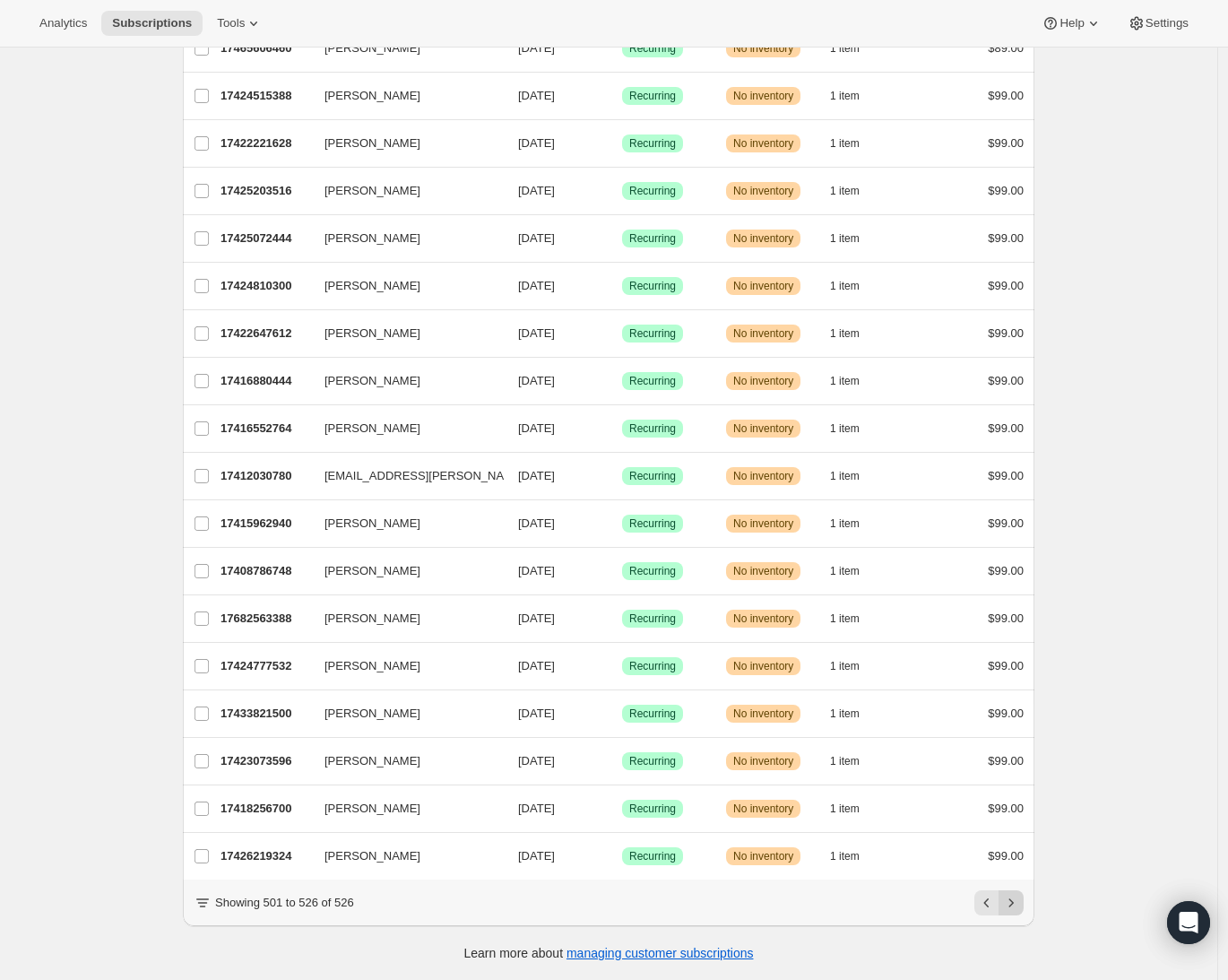
click at [1016, 950] on div "Learn more about managing customer subscriptions" at bounding box center [608, 952] width 816 height 18
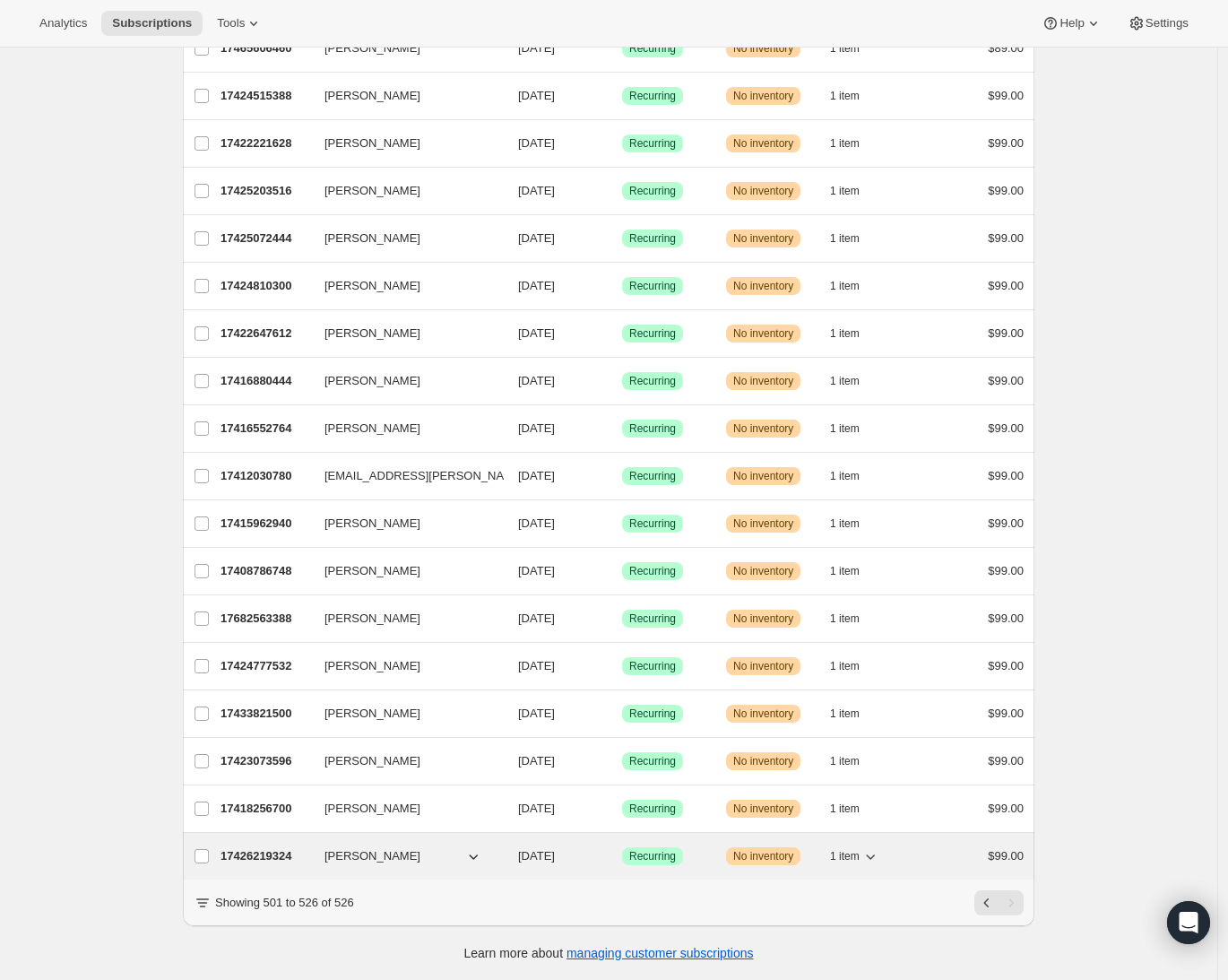
click at [236, 847] on p "17426219324" at bounding box center [265, 856] width 89 height 18
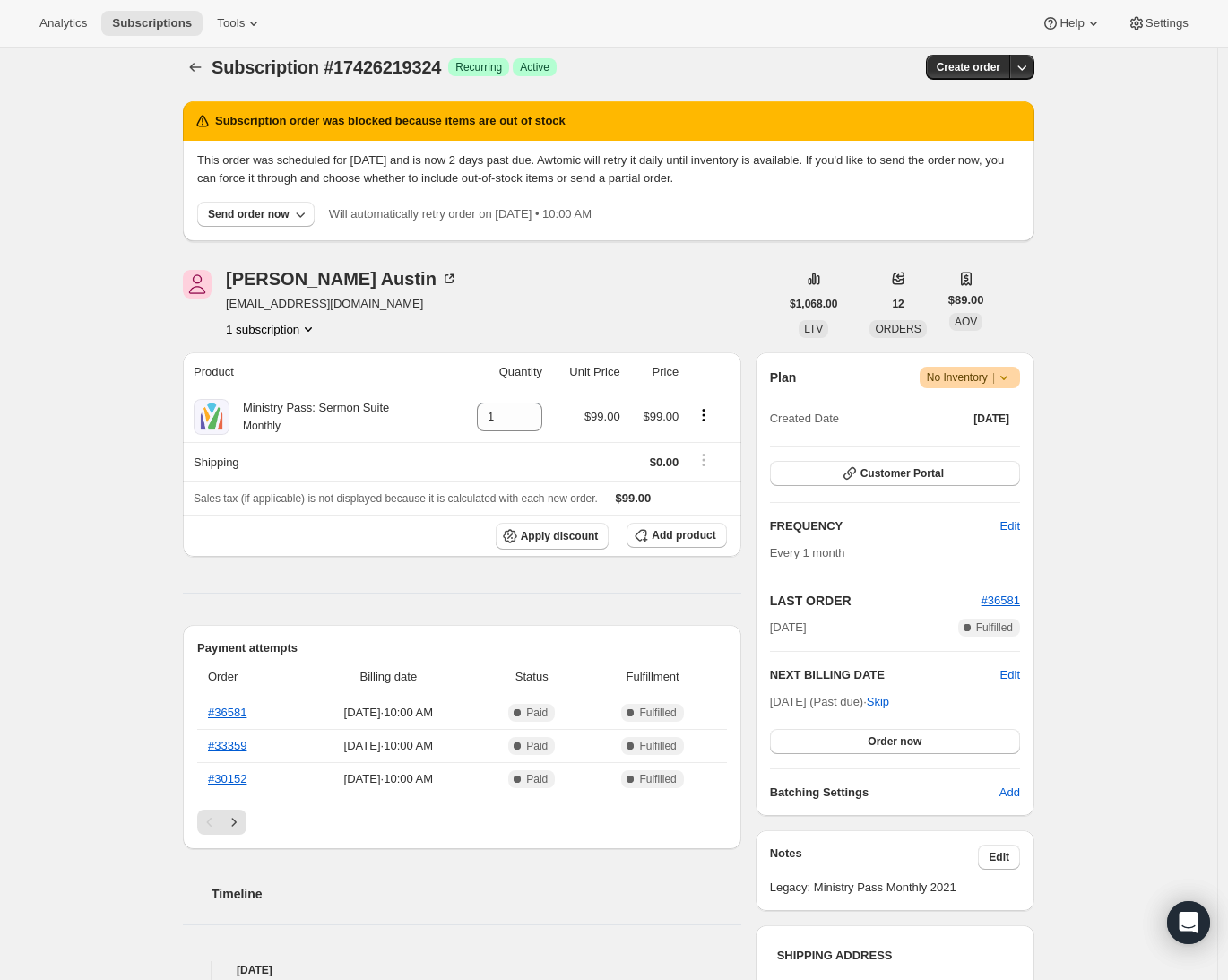
scroll to position [13, 0]
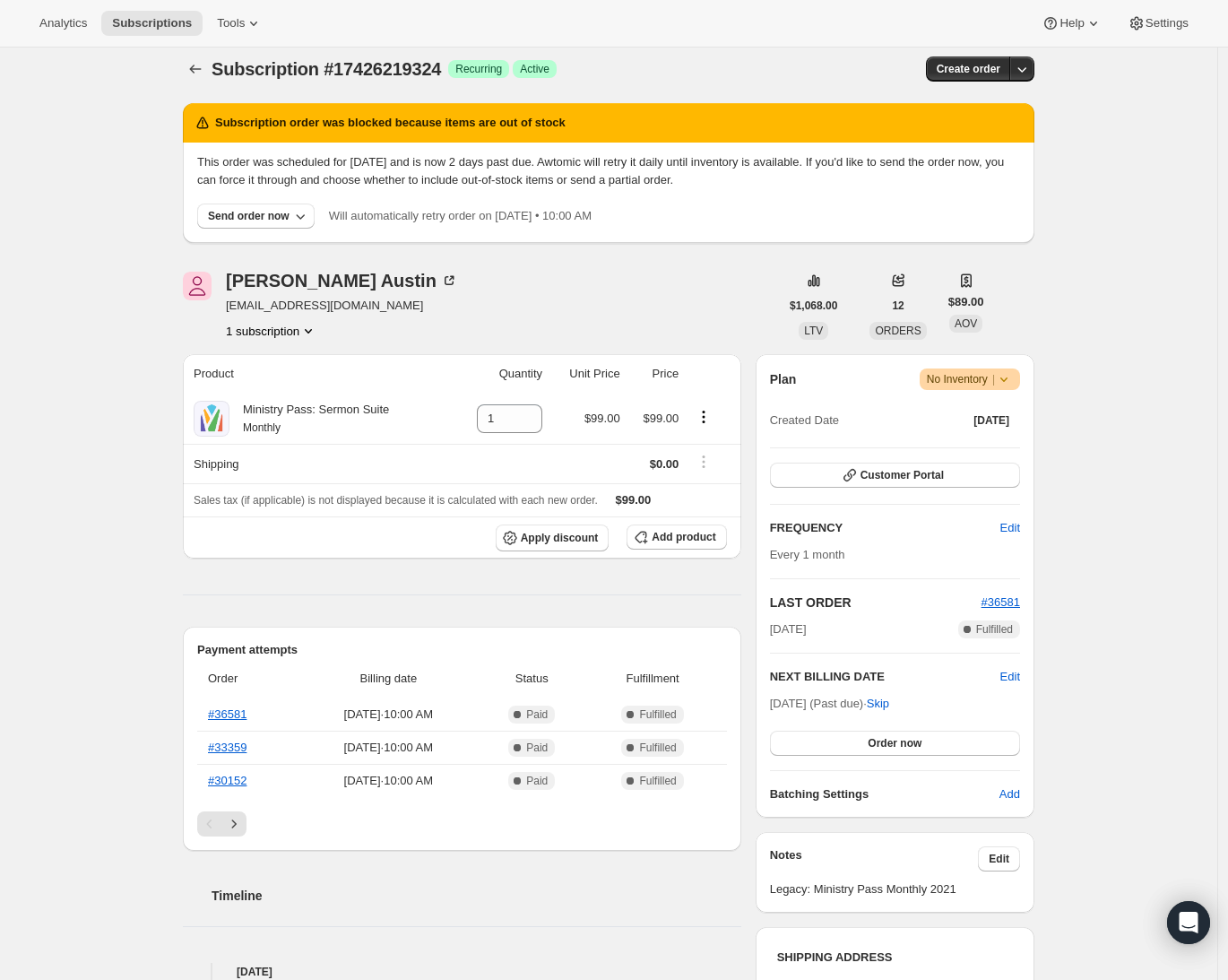
click at [1013, 380] on icon at bounding box center [1003, 379] width 18 height 18
click at [1086, 340] on div "Subscription #17426219324. This page is ready Subscription #17426219324 Success…" at bounding box center [608, 872] width 1217 height 1675
click at [254, 224] on button "Send order now" at bounding box center [255, 216] width 117 height 25
click at [1123, 407] on div "Subscription #17426219324. This page is ready Subscription #17426219324 Success…" at bounding box center [608, 872] width 1217 height 1675
click at [226, 415] on span at bounding box center [211, 419] width 36 height 36
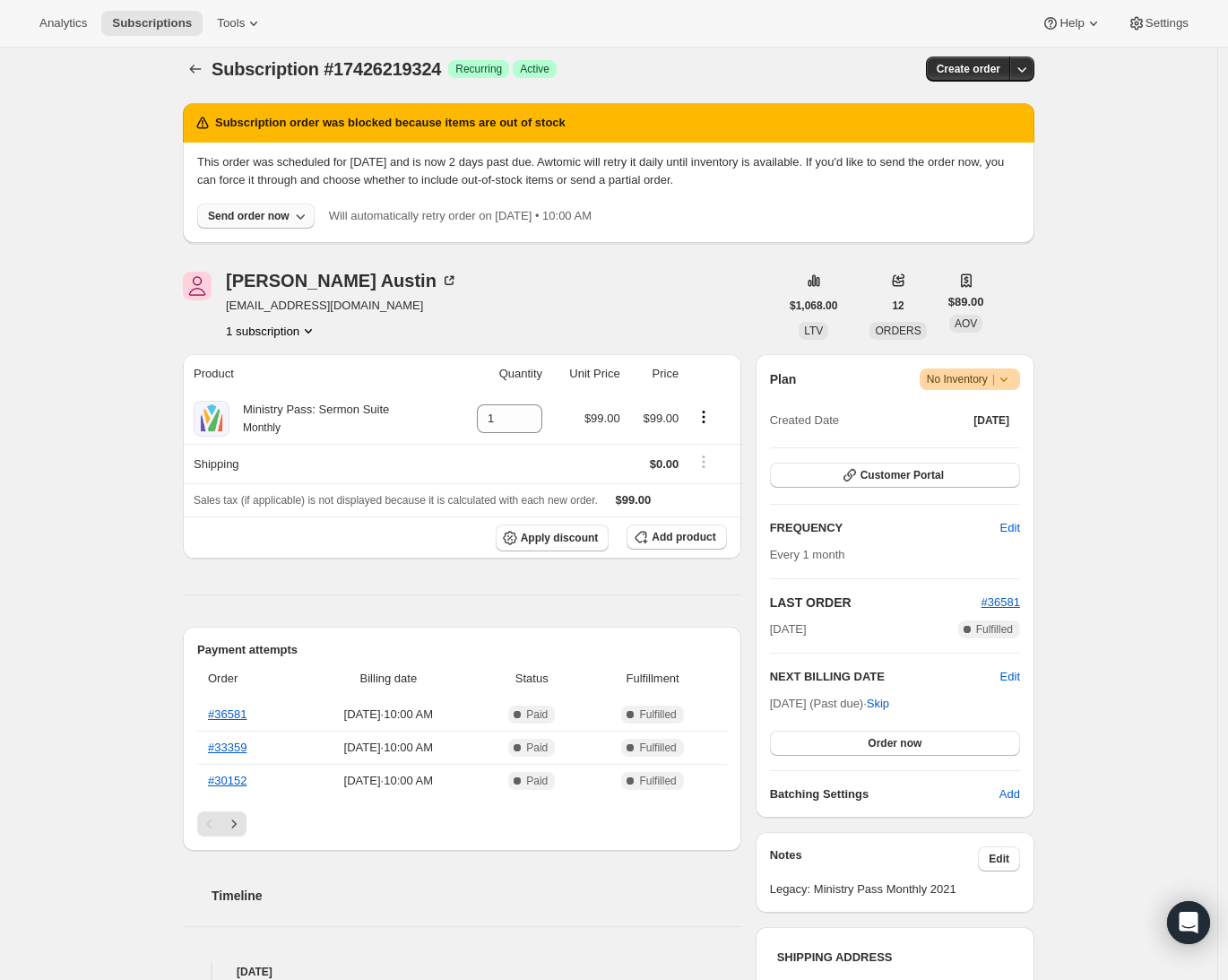
click at [239, 210] on div "Send order now" at bounding box center [249, 217] width 81 height 15
click at [240, 251] on span "Include sold-out items" at bounding box center [215, 253] width 112 height 14
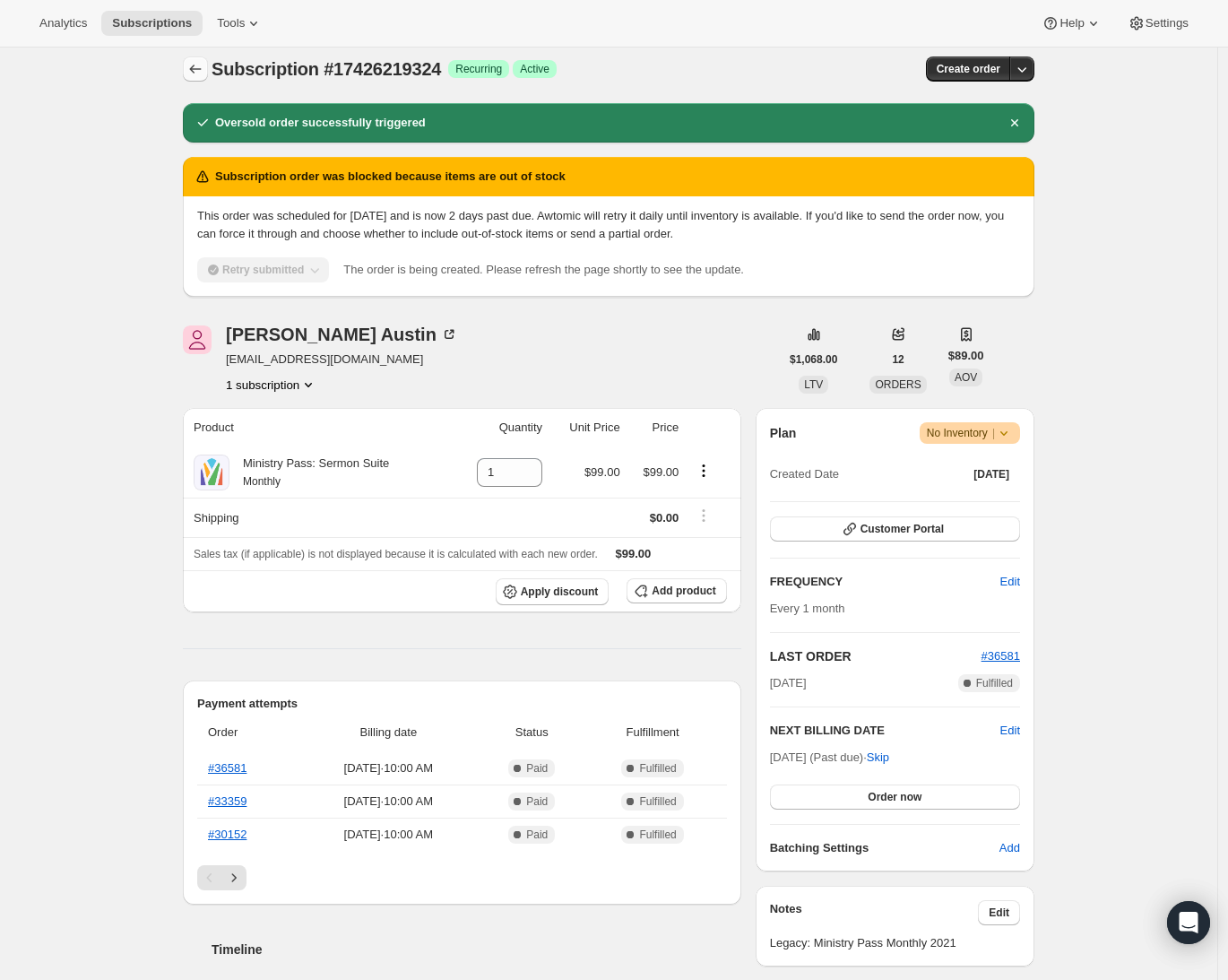
click at [203, 65] on icon "Subscriptions" at bounding box center [195, 68] width 18 height 18
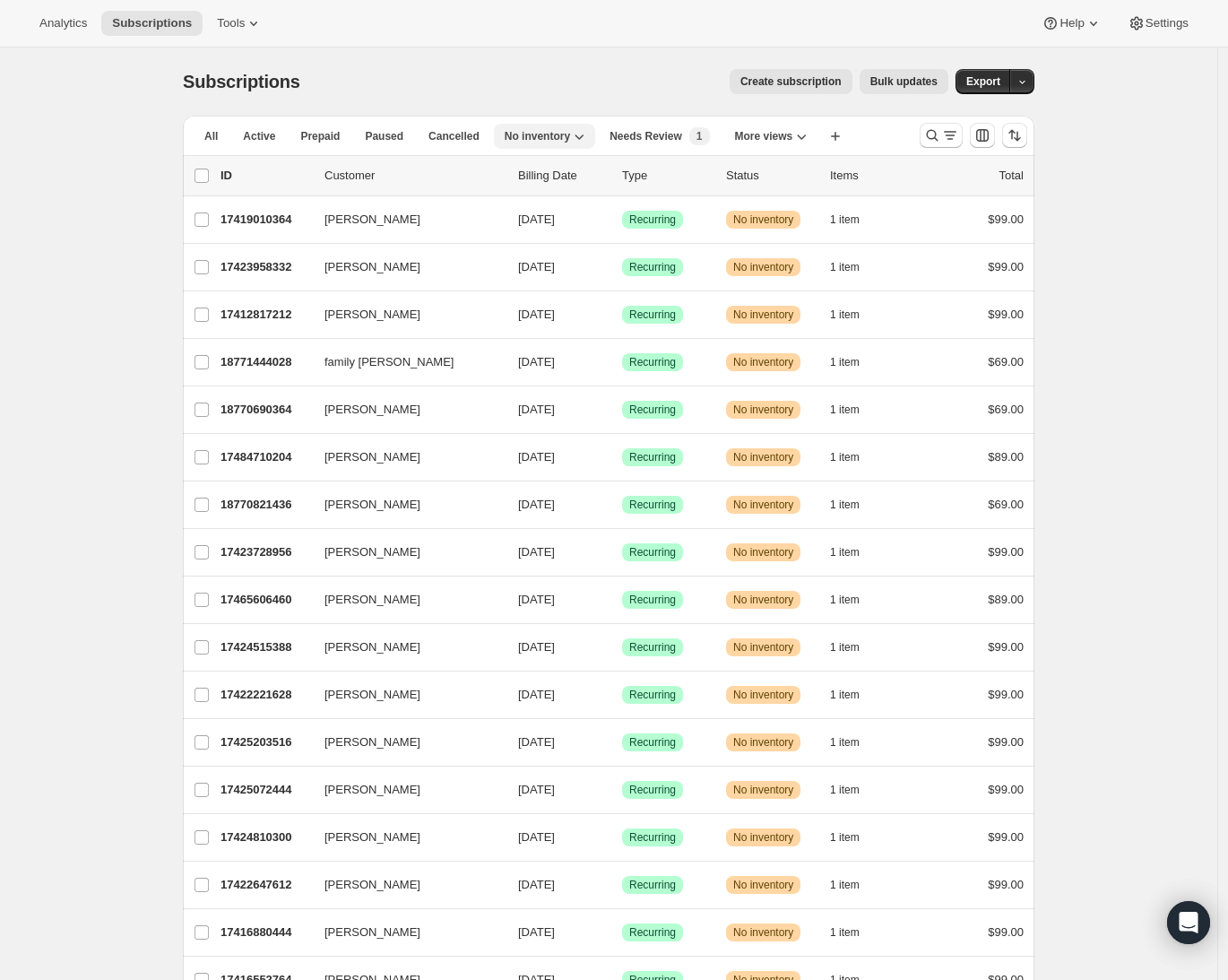
click at [557, 136] on span "No inventory" at bounding box center [537, 136] width 65 height 15
click at [560, 78] on div "Create subscription Bulk updates" at bounding box center [635, 81] width 627 height 25
click at [209, 176] on input "0 selected" at bounding box center [202, 176] width 15 height 15
checkbox input "true"
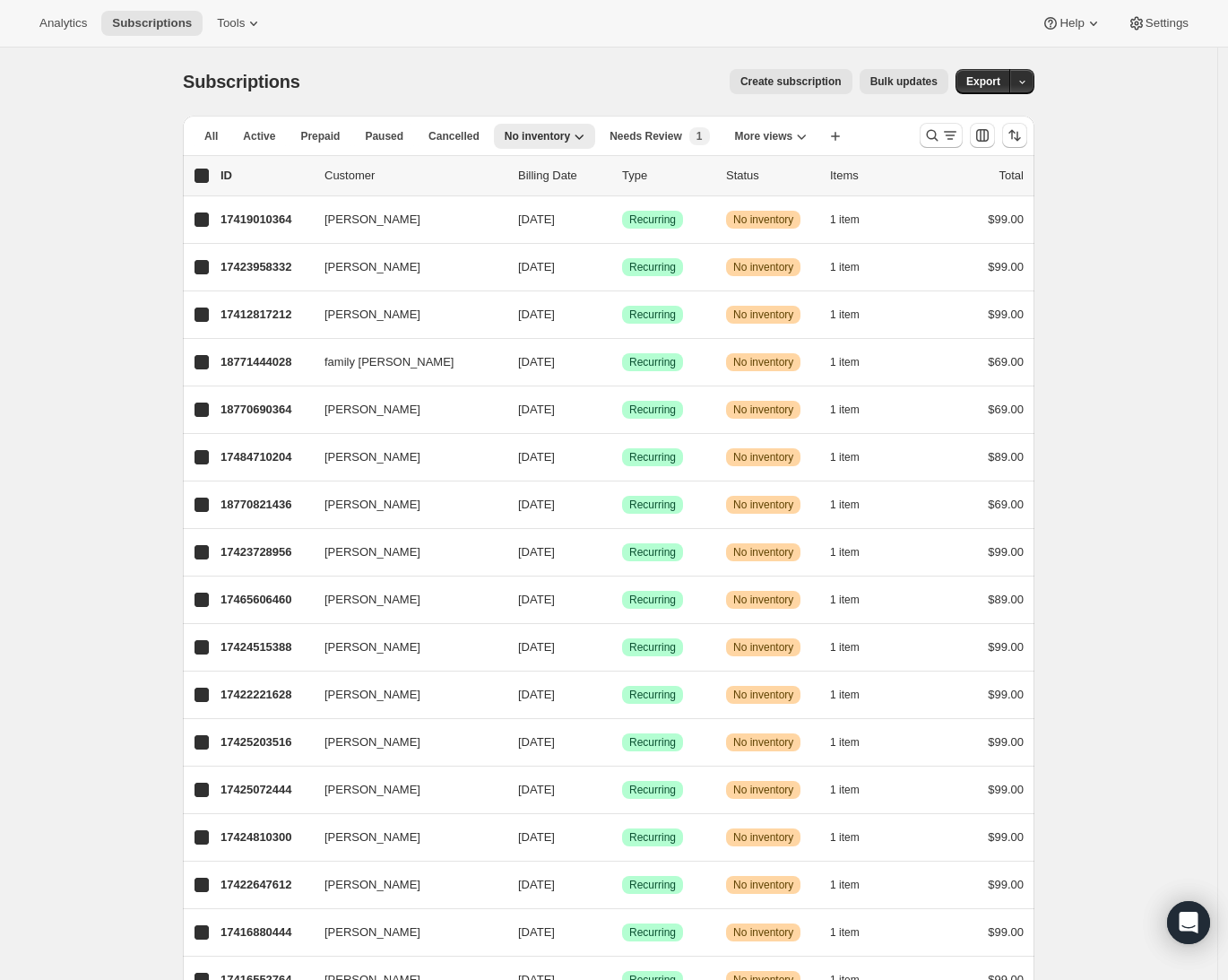
checkbox input "true"
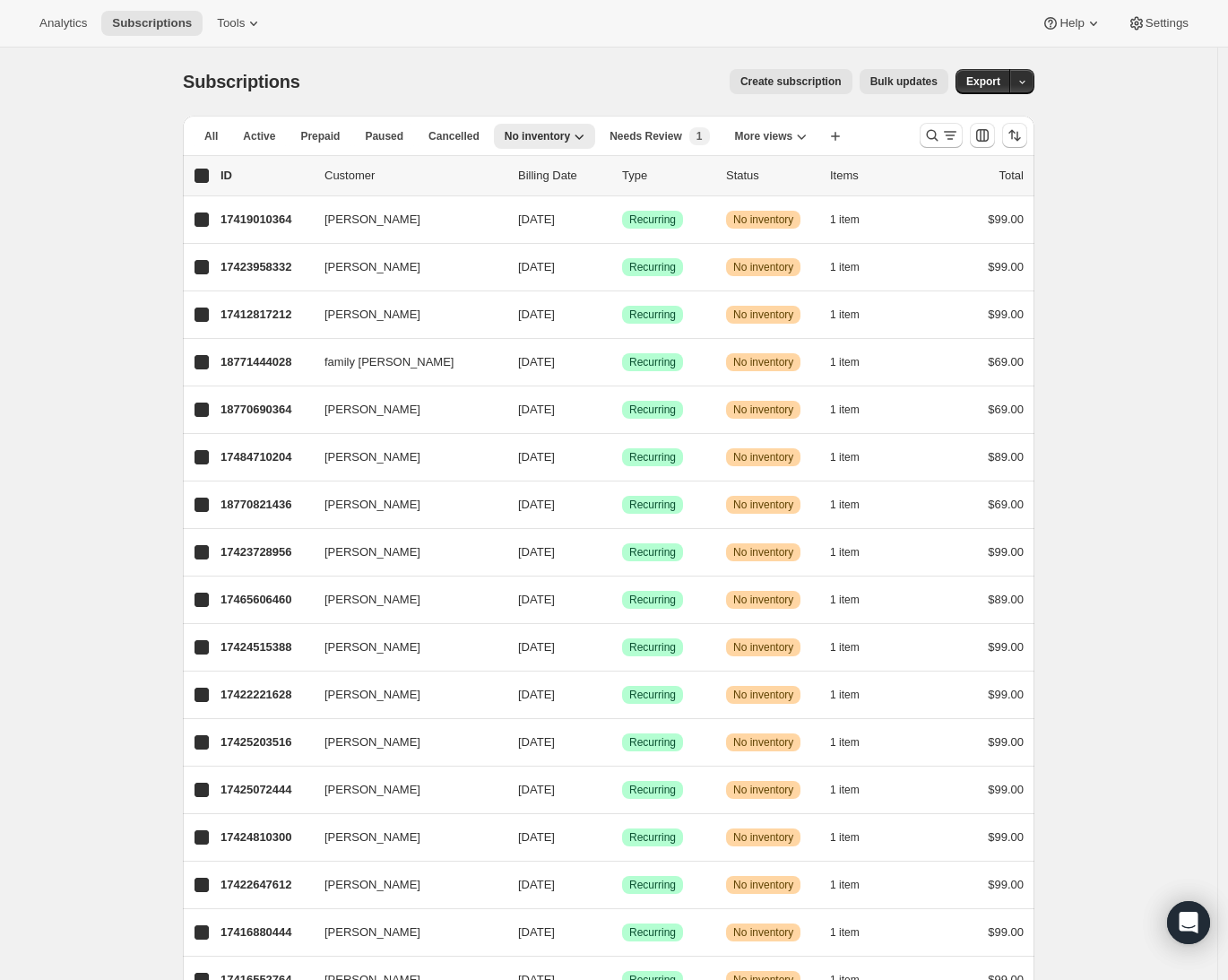
checkbox input "true"
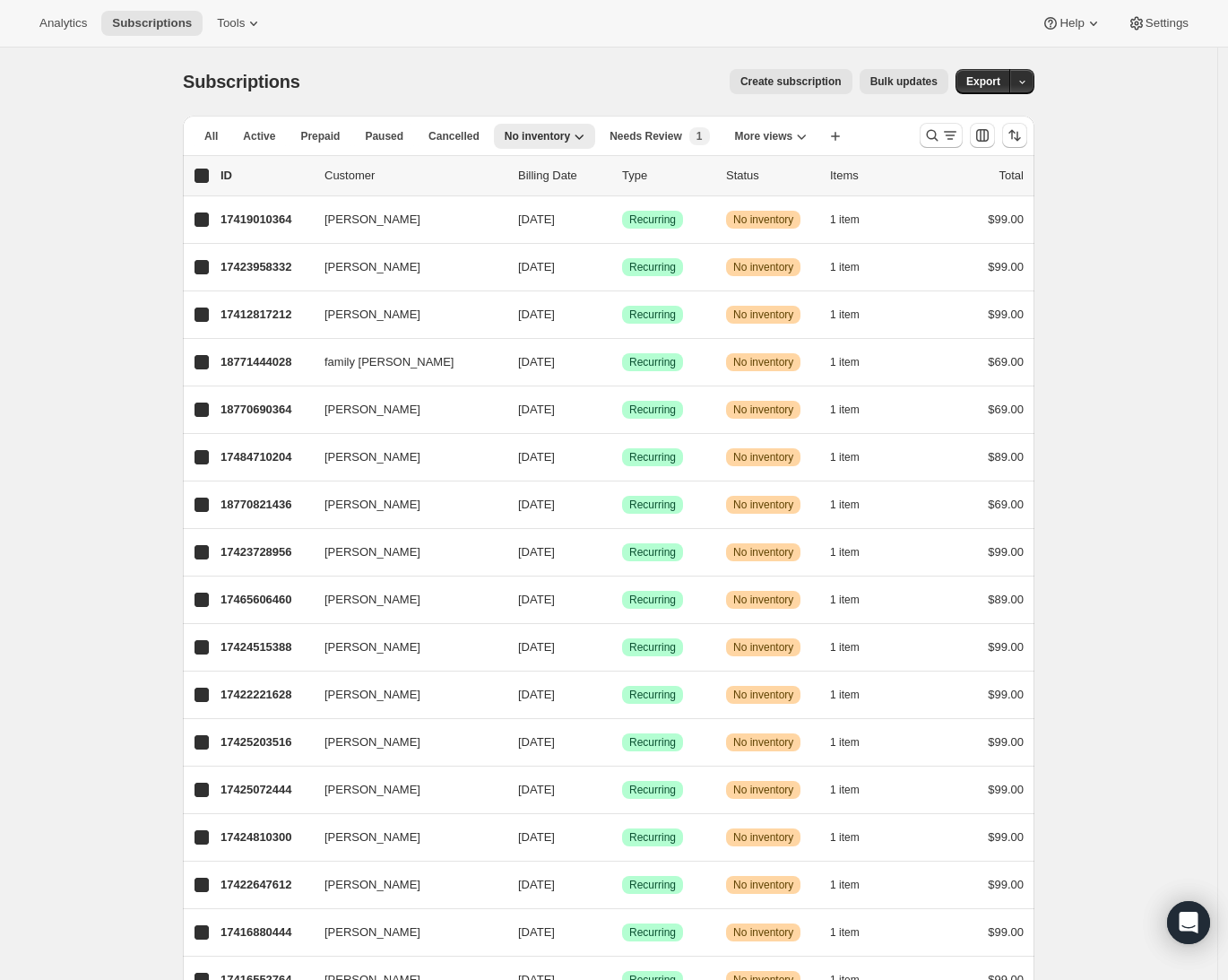
checkbox input "true"
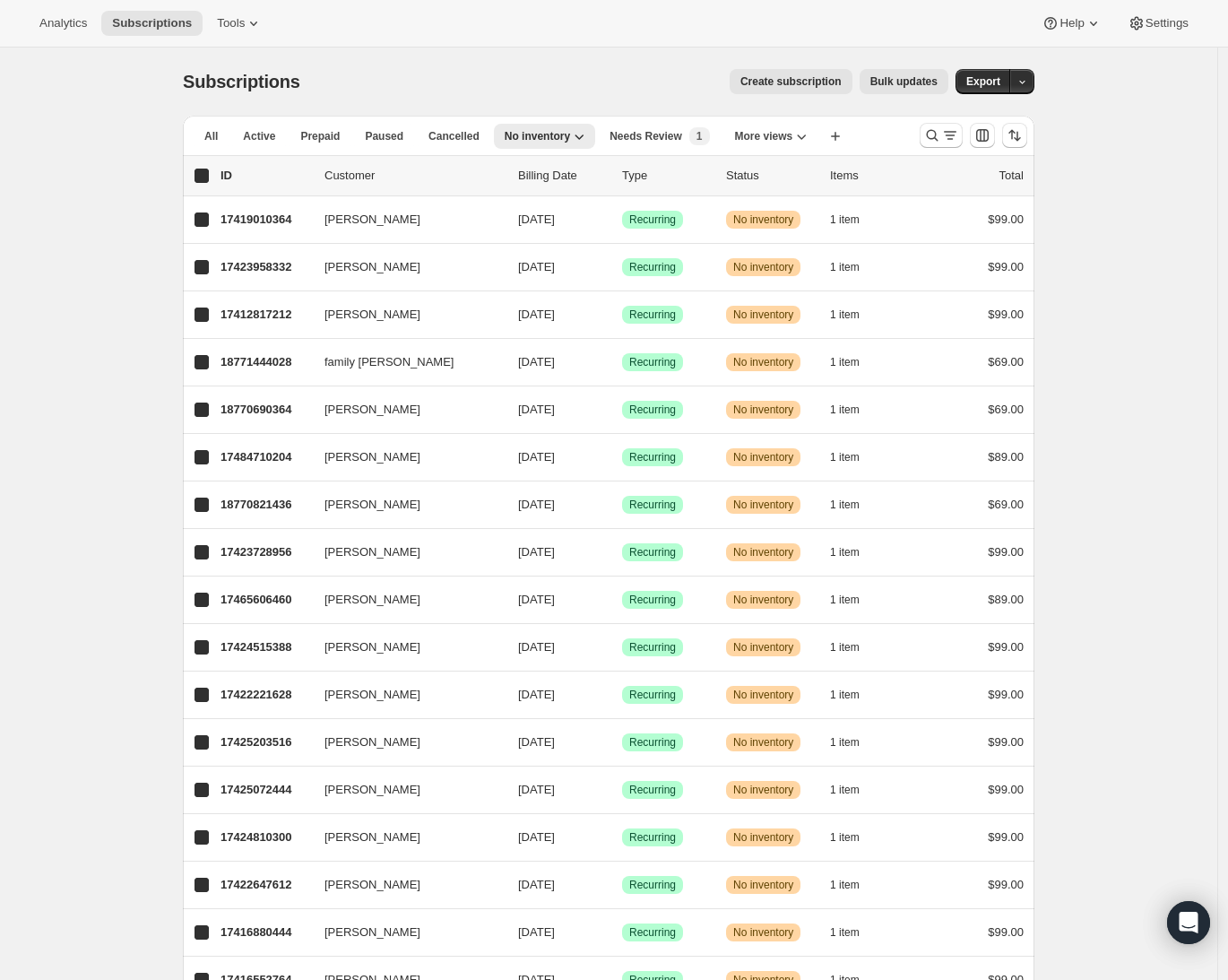
checkbox input "true"
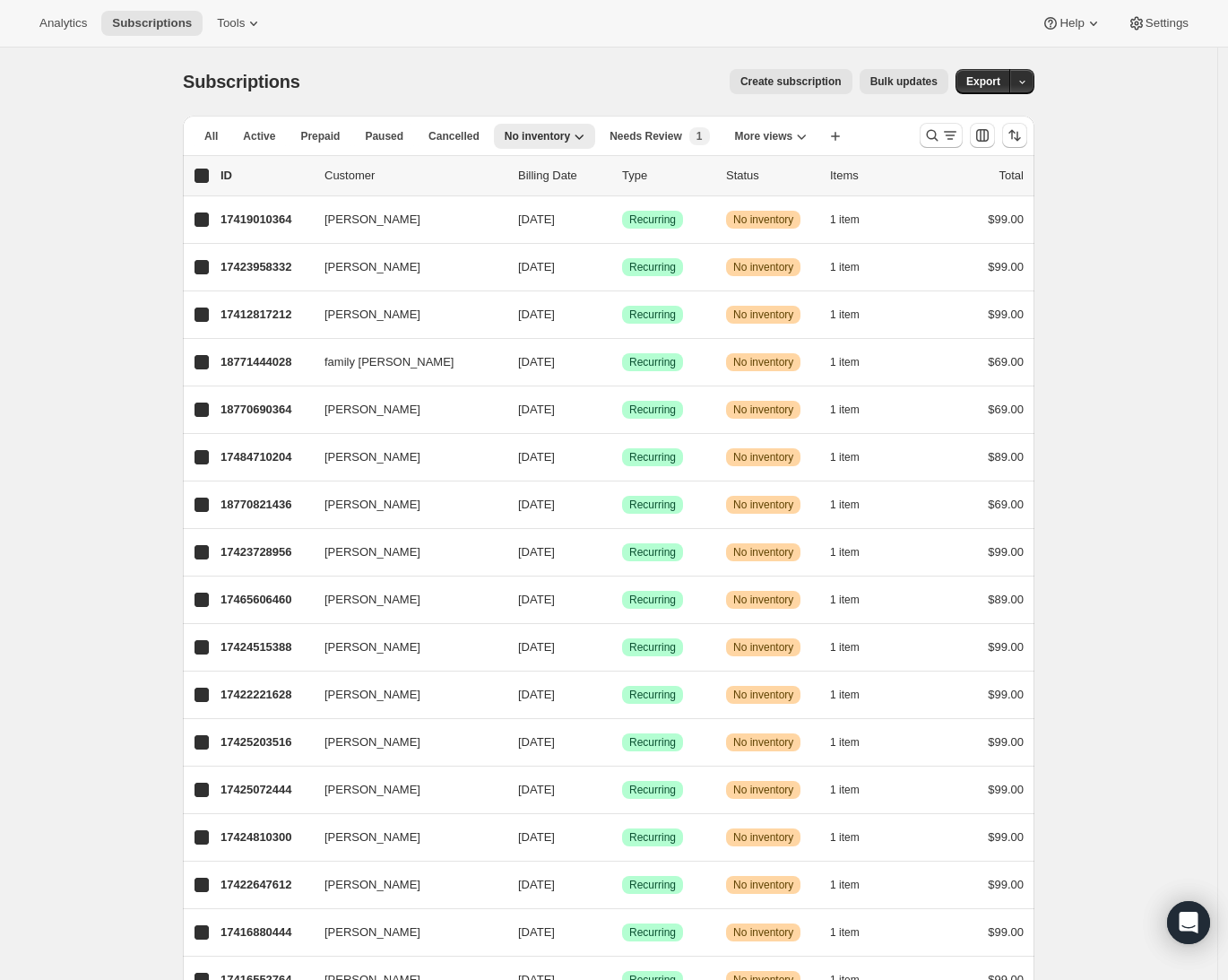
checkbox input "true"
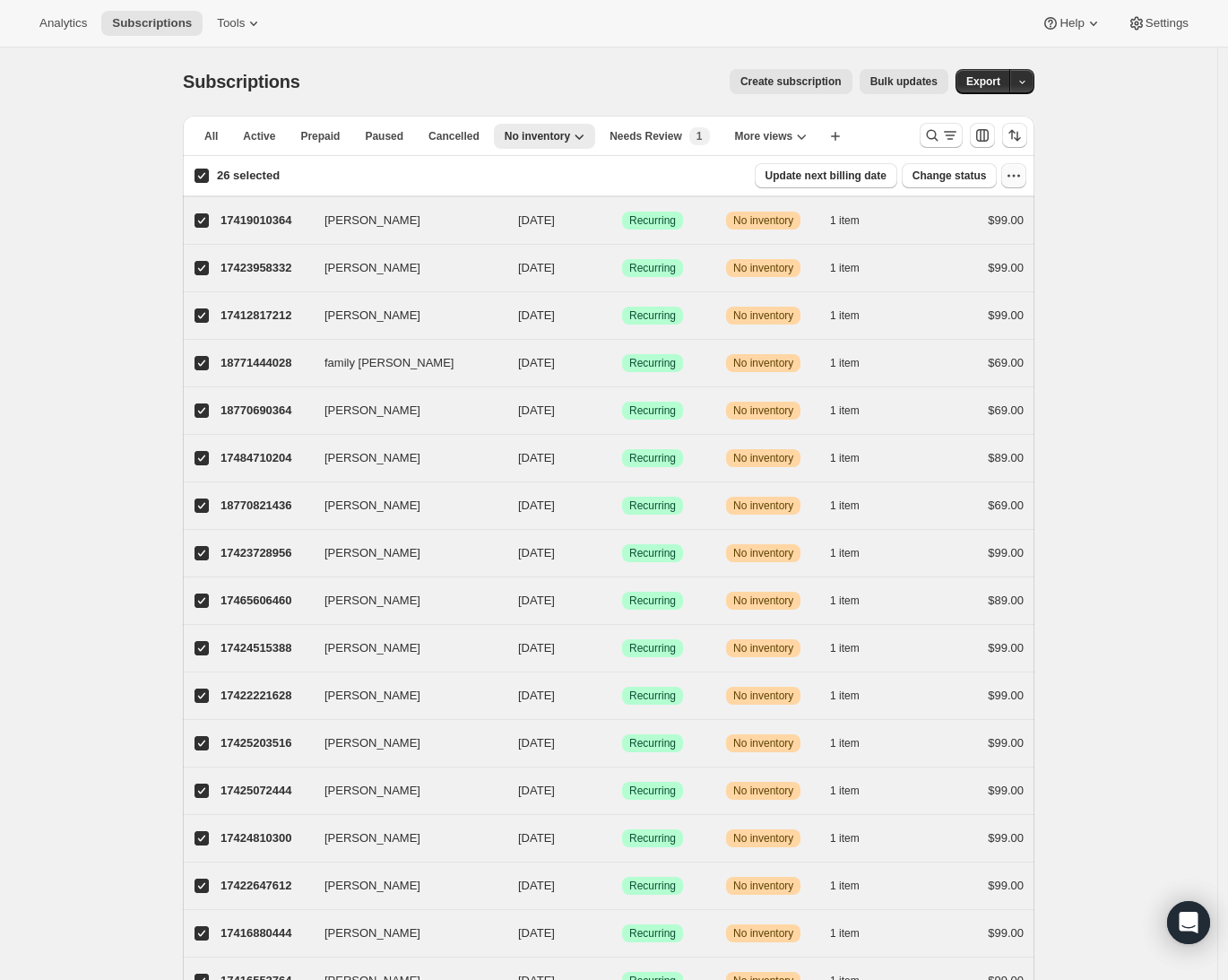
click at [1018, 172] on icon "button" at bounding box center [1013, 175] width 18 height 18
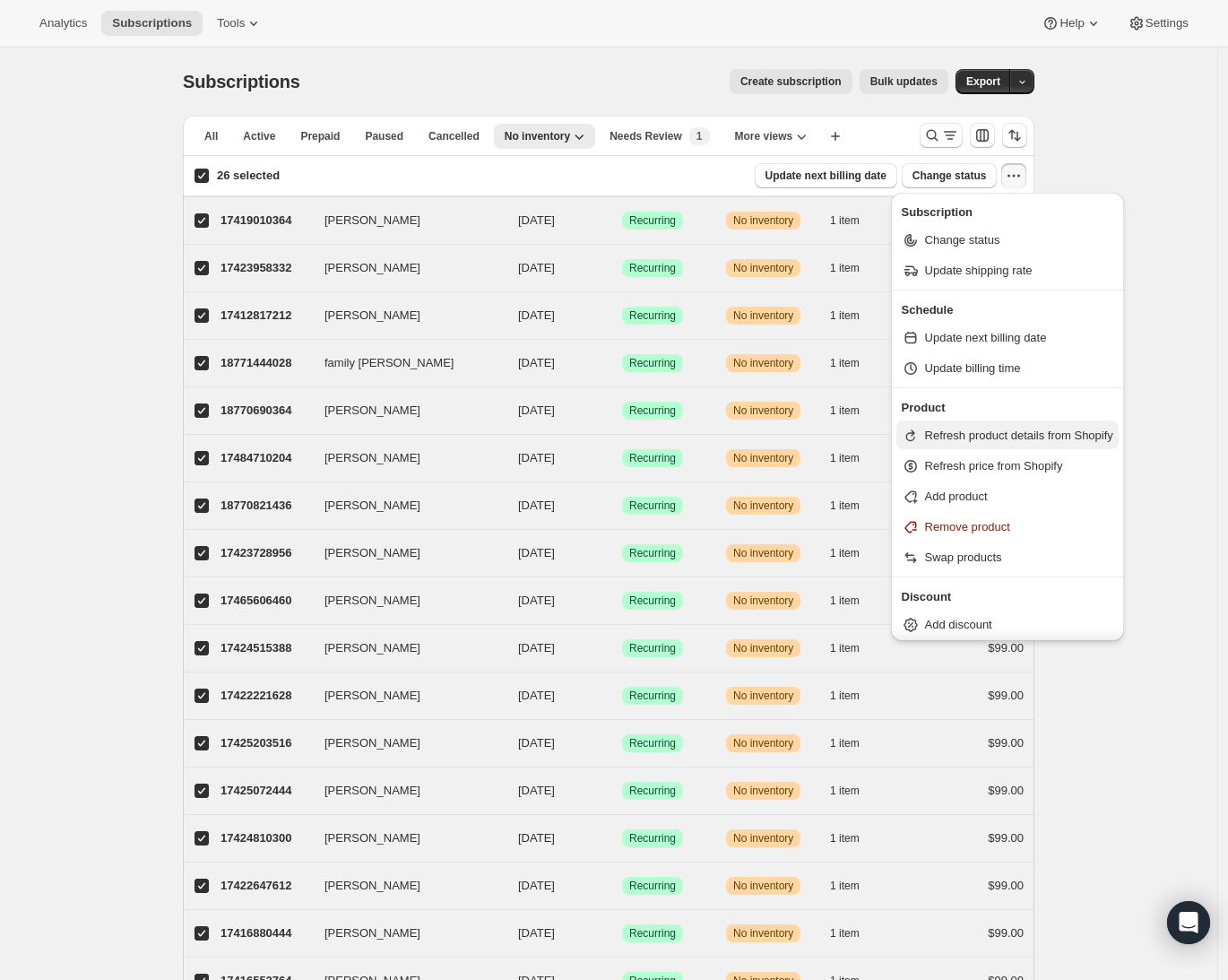
click at [1052, 436] on span "Refresh product details from Shopify" at bounding box center [1019, 435] width 188 height 14
select select "14"
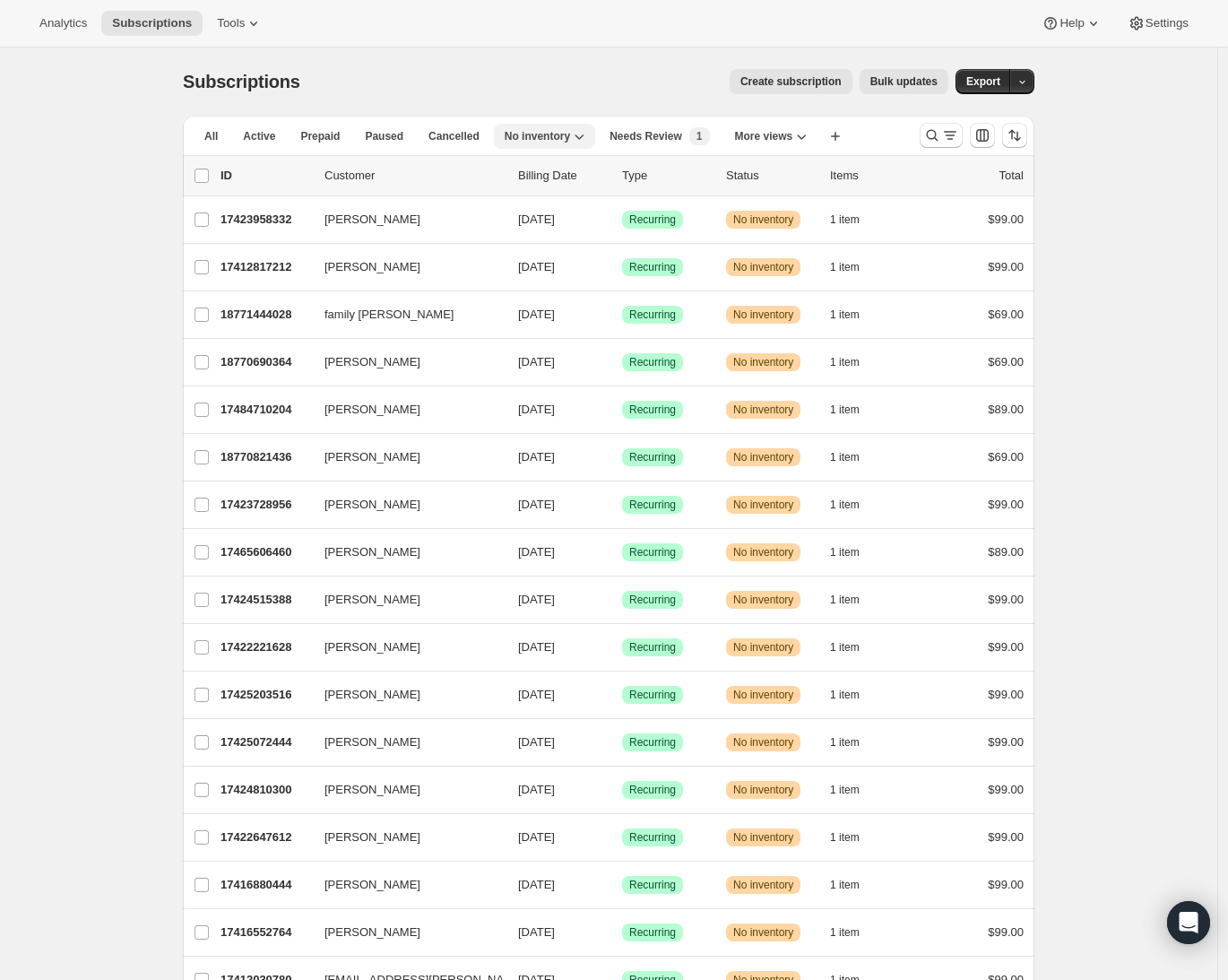
click at [561, 136] on span "No inventory" at bounding box center [537, 136] width 65 height 15
click at [510, 65] on div "Subscriptions. This page is ready Subscriptions Create subscription Bulk update…" at bounding box center [608, 82] width 852 height 68
click at [204, 135] on button "All" at bounding box center [211, 136] width 35 height 25
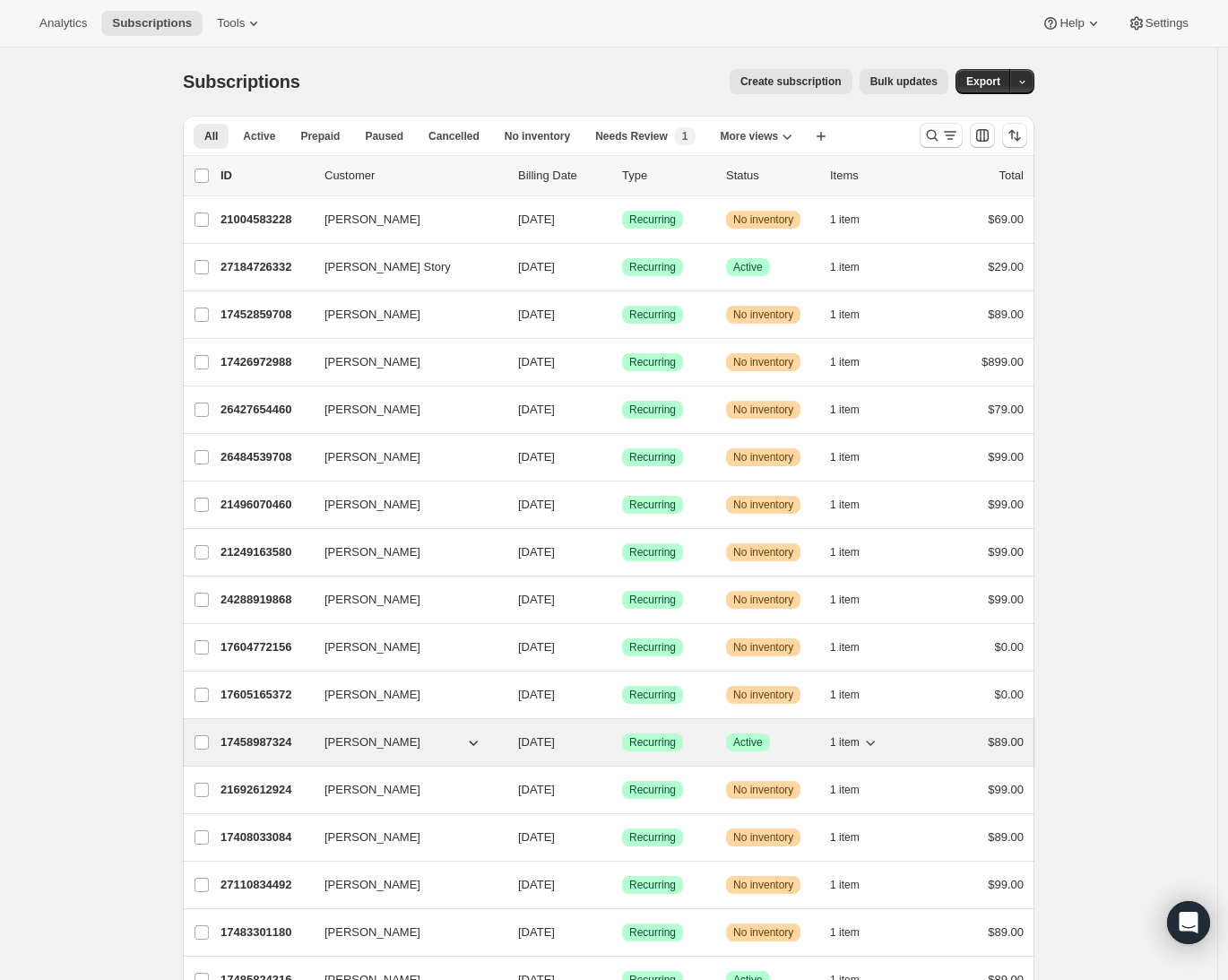
click at [254, 737] on p "17458987324" at bounding box center [265, 741] width 89 height 18
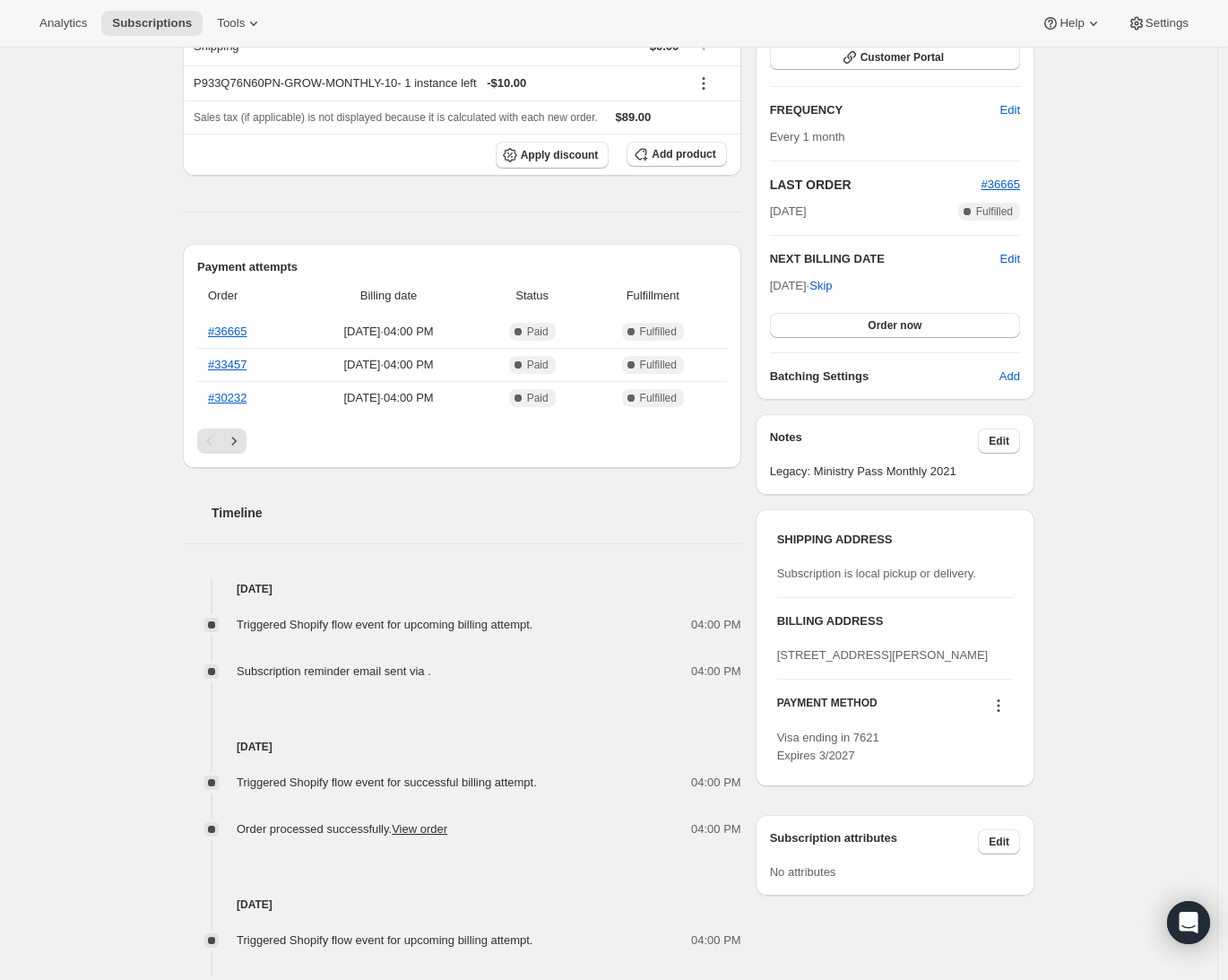
scroll to position [325, 0]
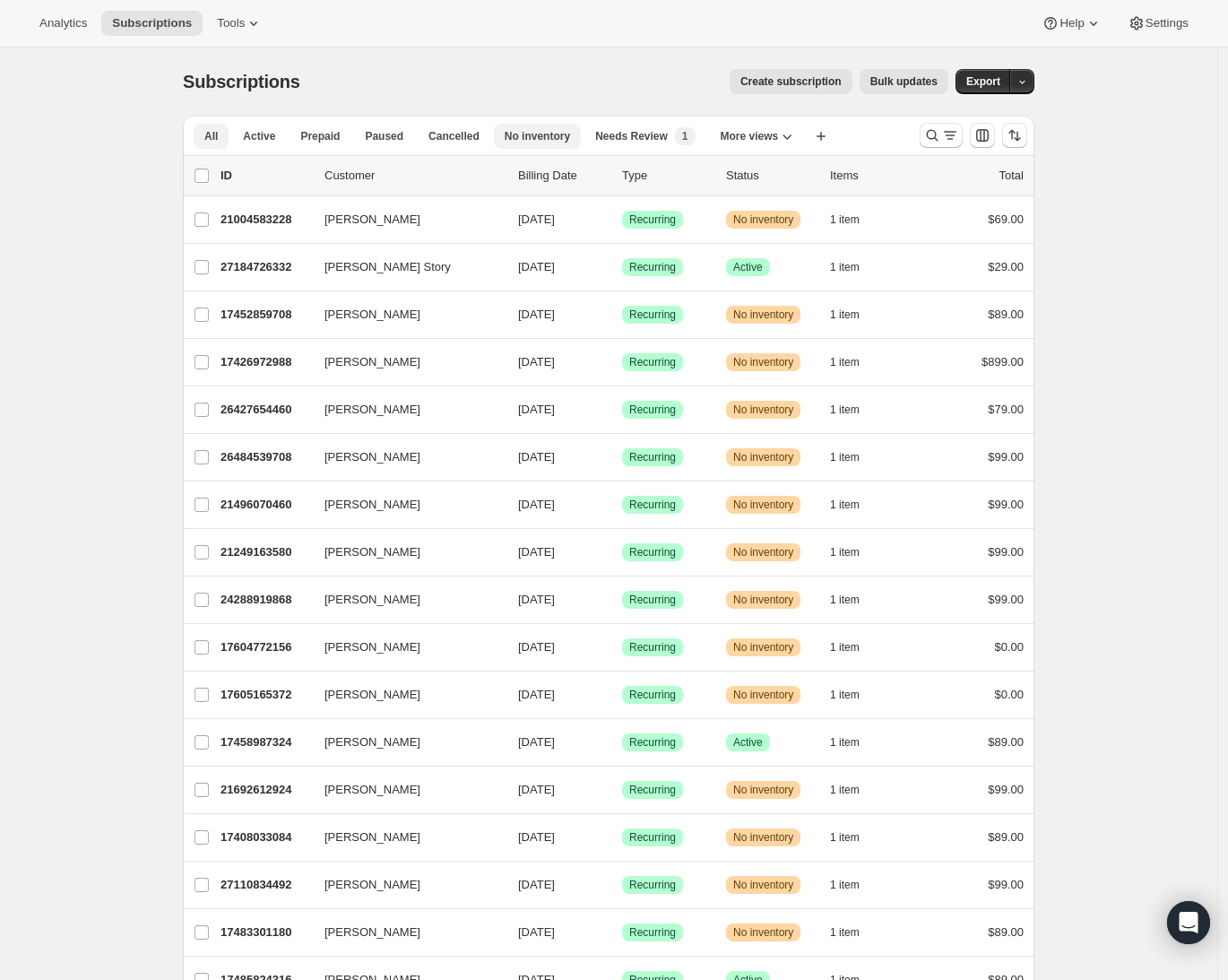
click at [550, 141] on span "No inventory" at bounding box center [537, 136] width 65 height 15
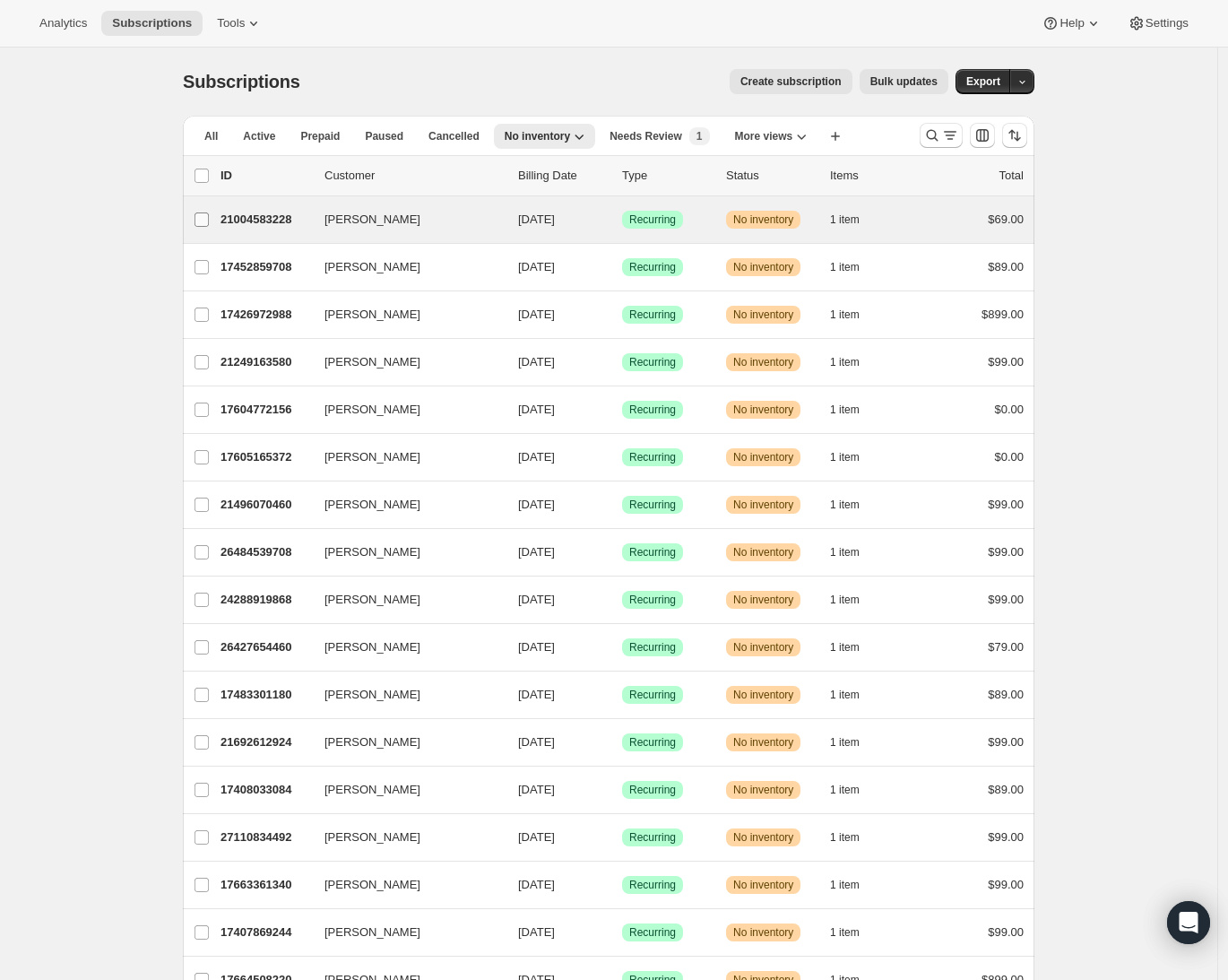
click at [209, 223] on input "[PERSON_NAME]" at bounding box center [202, 219] width 15 height 15
checkbox input "true"
click at [914, 178] on button "Change status" at bounding box center [950, 175] width 96 height 25
select select "14"
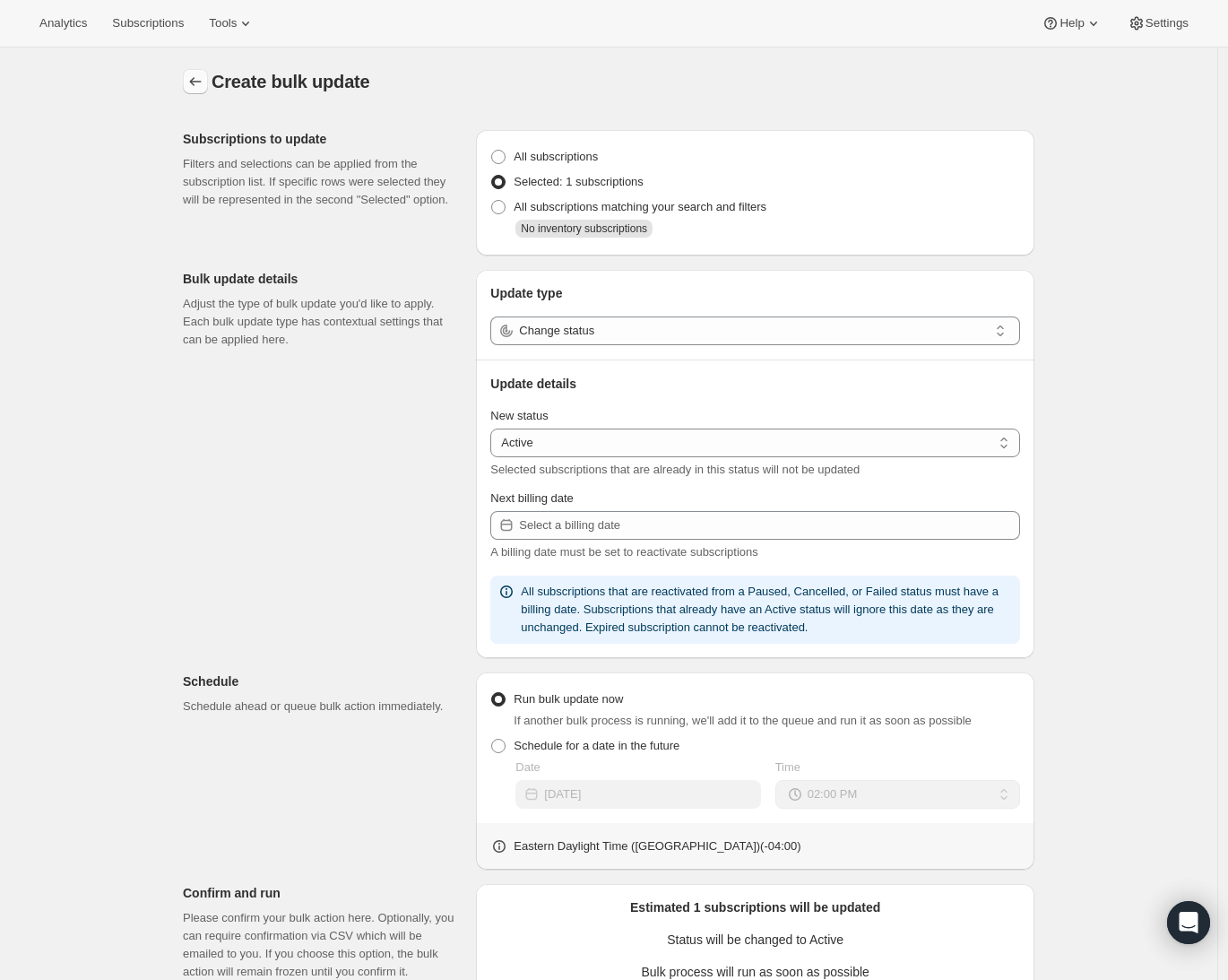
click at [205, 88] on icon "button" at bounding box center [195, 81] width 18 height 18
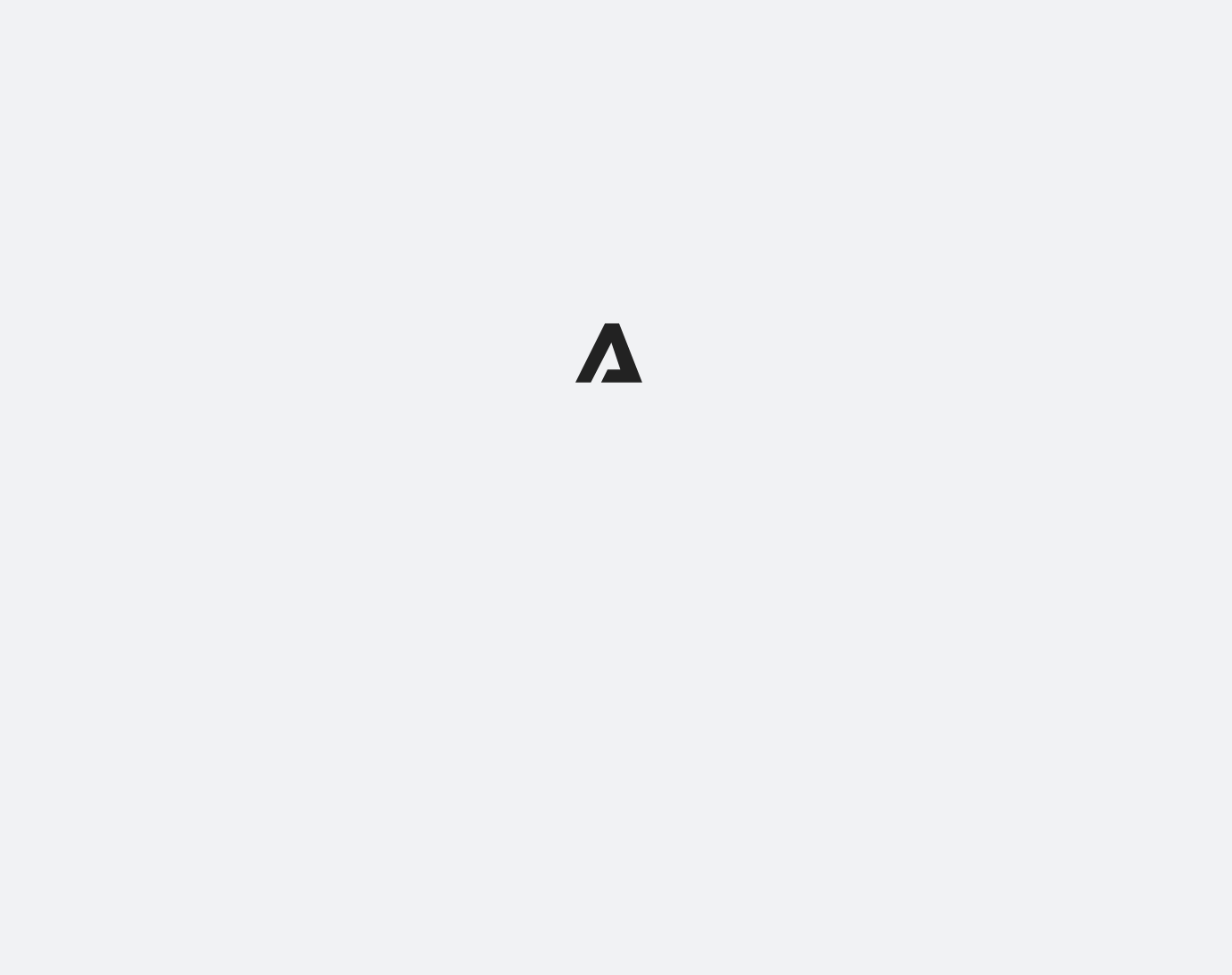
select select "14"
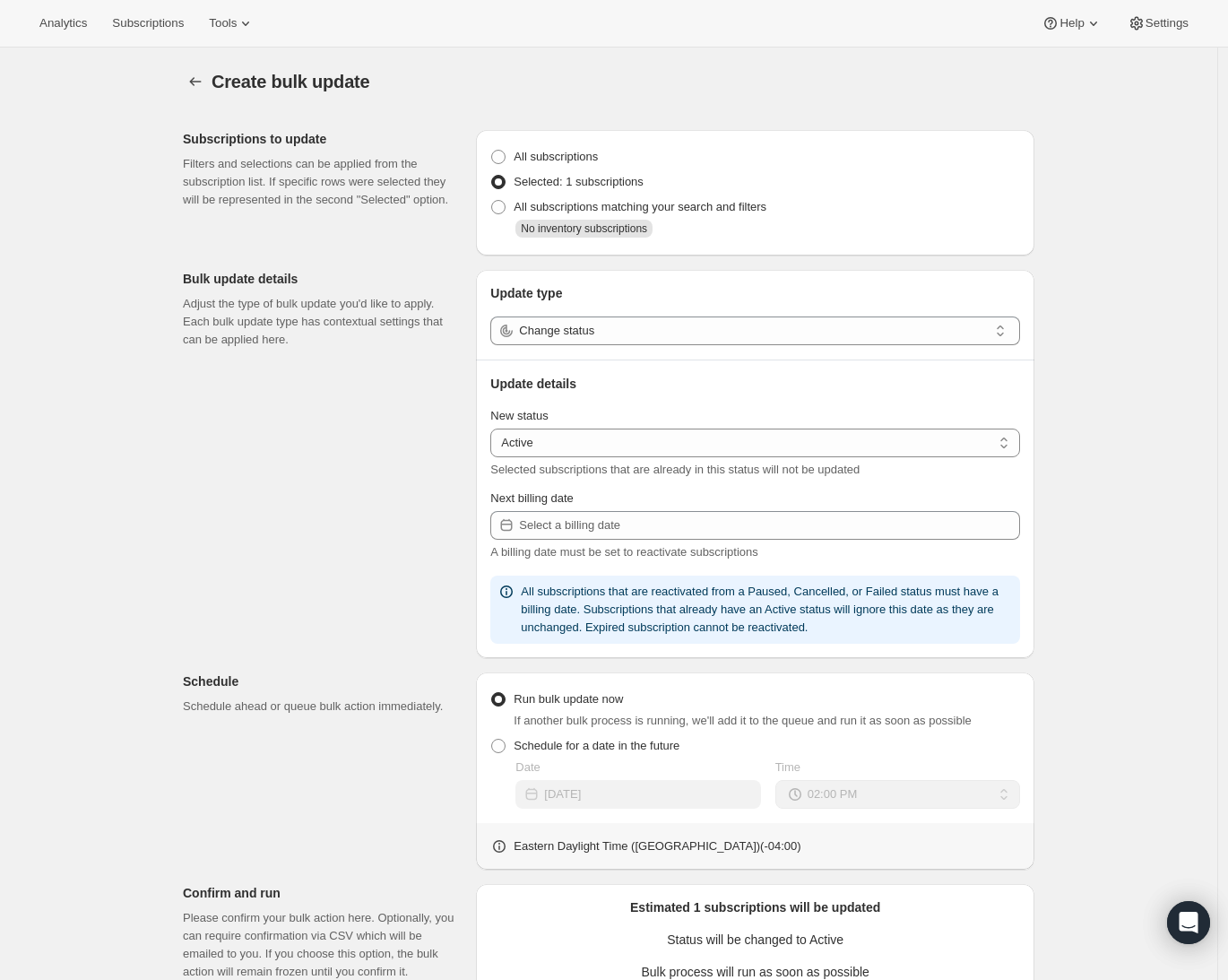
click at [181, 81] on div "Create bulk update. This page is ready Create bulk update Subscriptions to upda…" at bounding box center [608, 664] width 894 height 1232
click at [195, 80] on icon "button" at bounding box center [195, 81] width 18 height 18
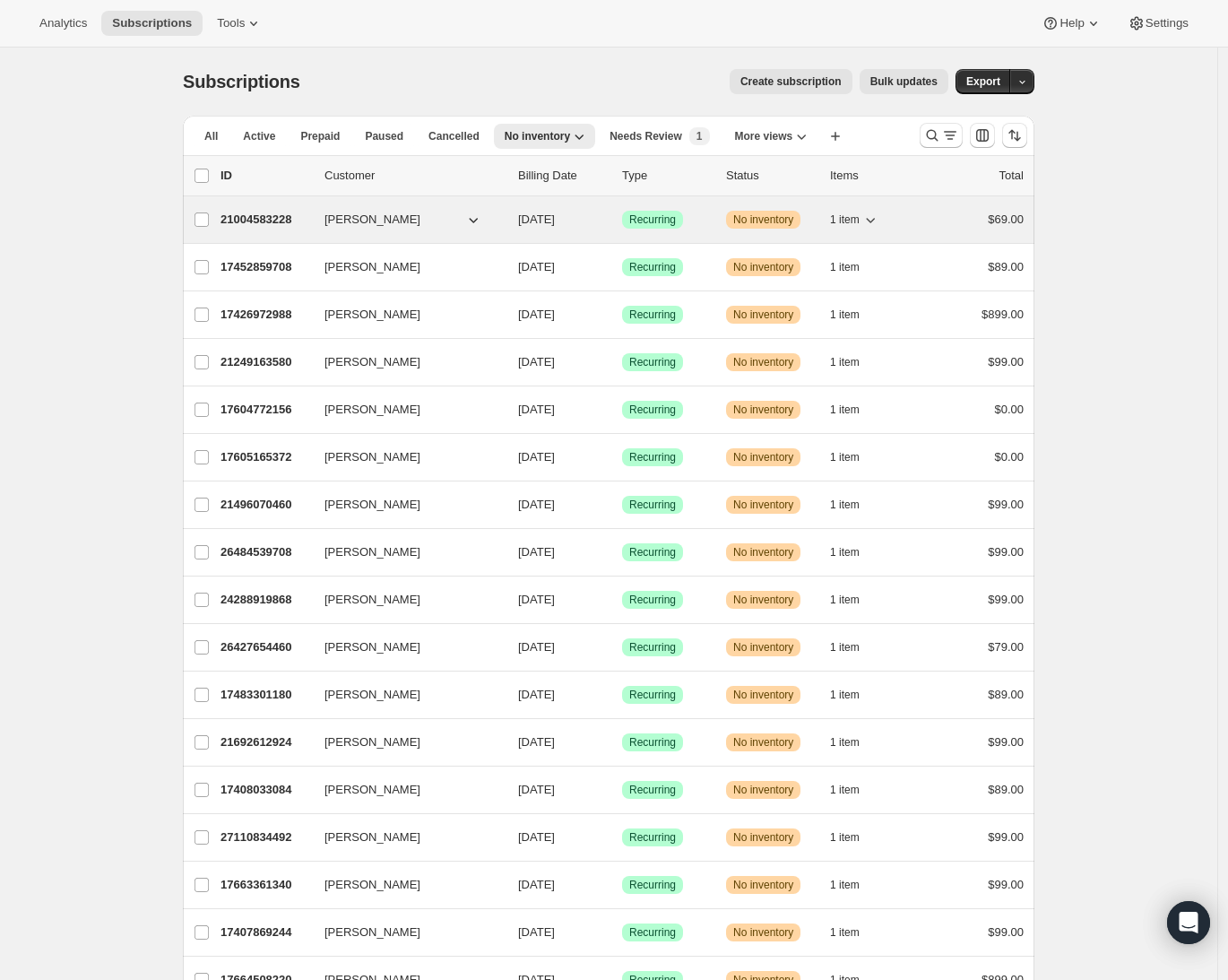
click at [246, 213] on p "21004583228" at bounding box center [265, 218] width 89 height 18
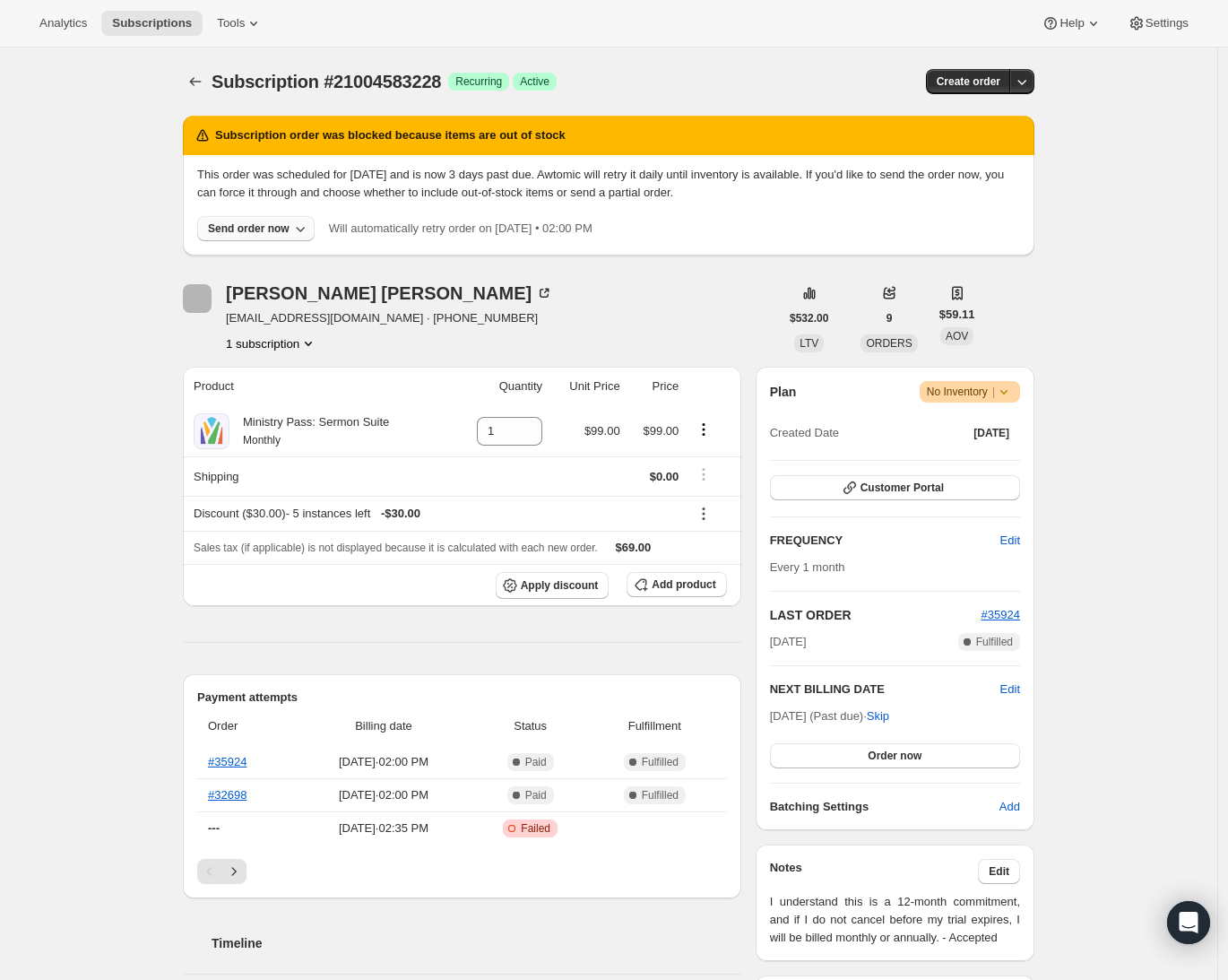
click at [278, 221] on div "Send order now" at bounding box center [249, 229] width 81 height 15
click at [272, 268] on span "Include sold-out items" at bounding box center [215, 266] width 112 height 14
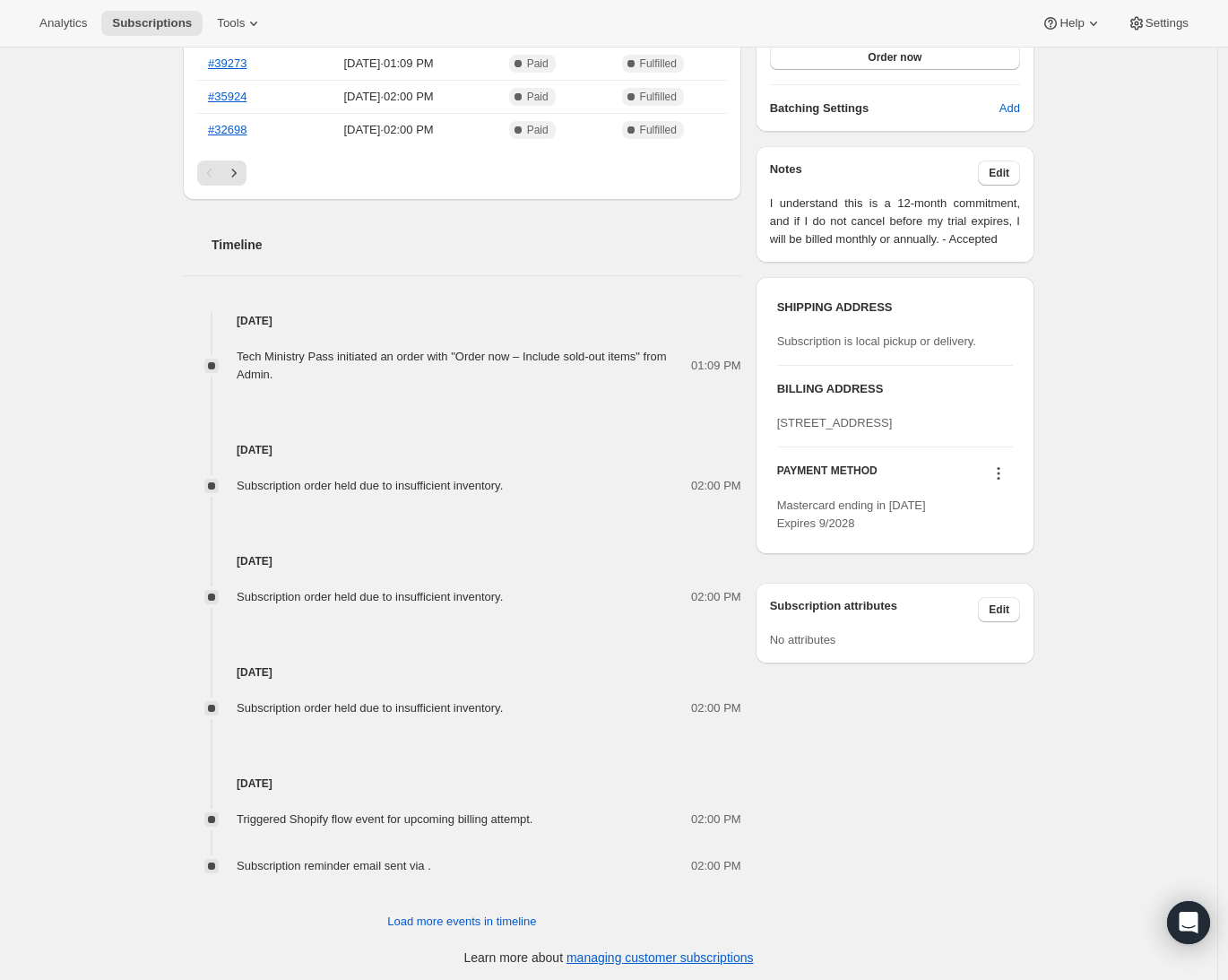
scroll to position [549, 0]
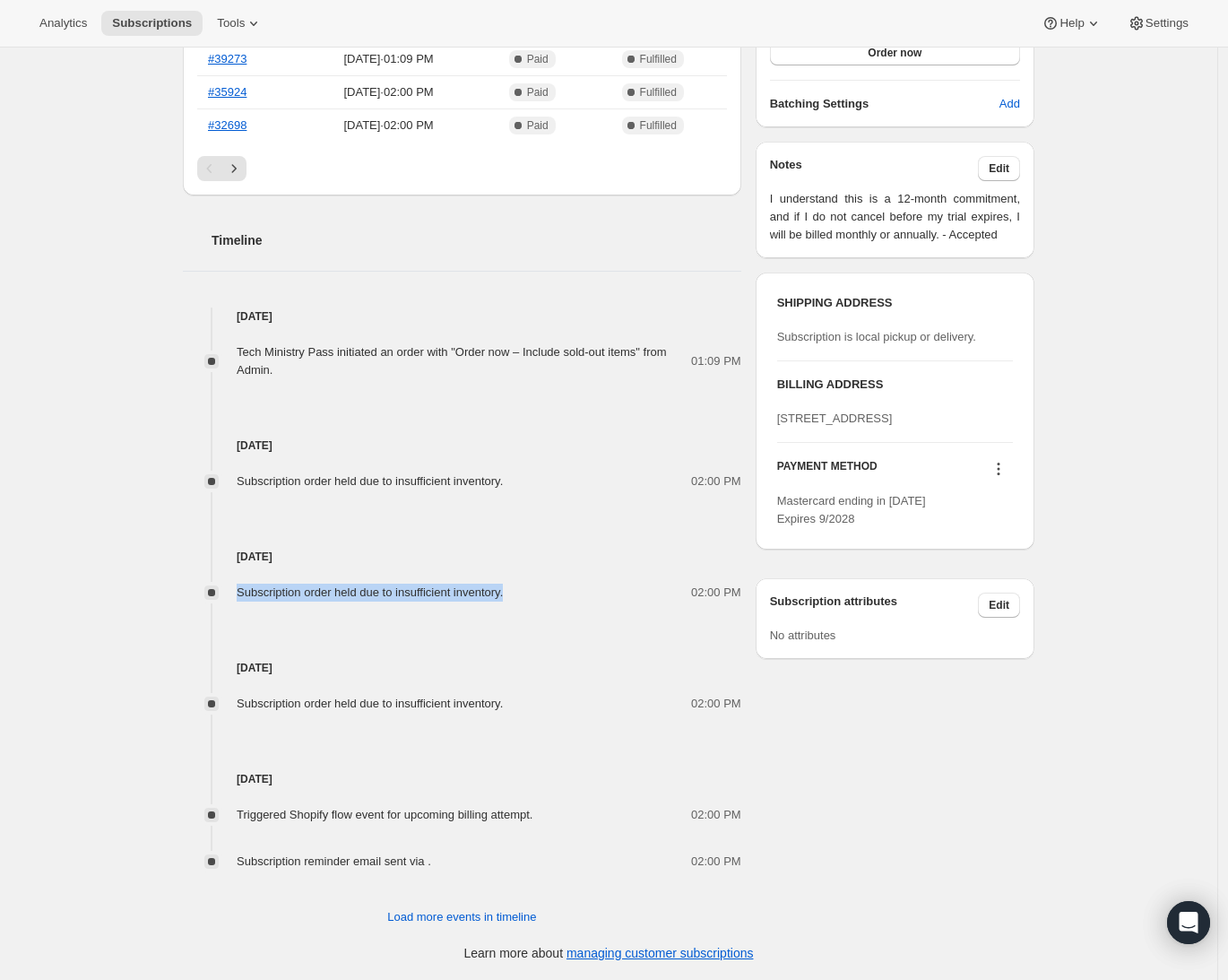
drag, startPoint x: 538, startPoint y: 595, endPoint x: 232, endPoint y: 594, distance: 306.0
click at [232, 594] on div "Subscription order held due to insufficient inventory. 02:00 PM" at bounding box center [462, 592] width 559 height 18
copy div "Subscription order held due to insufficient inventory."
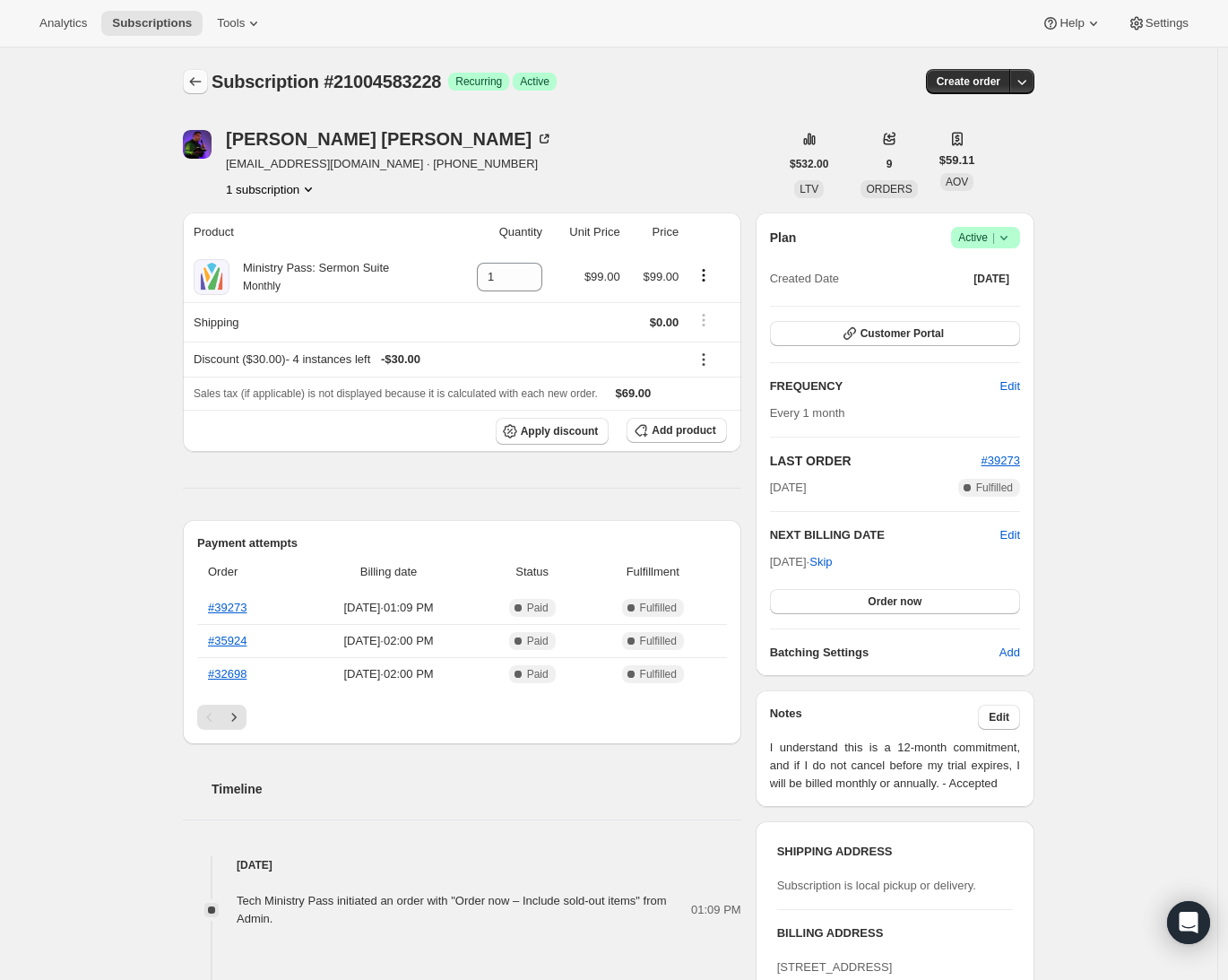
click at [205, 88] on icon "Subscriptions" at bounding box center [195, 81] width 18 height 18
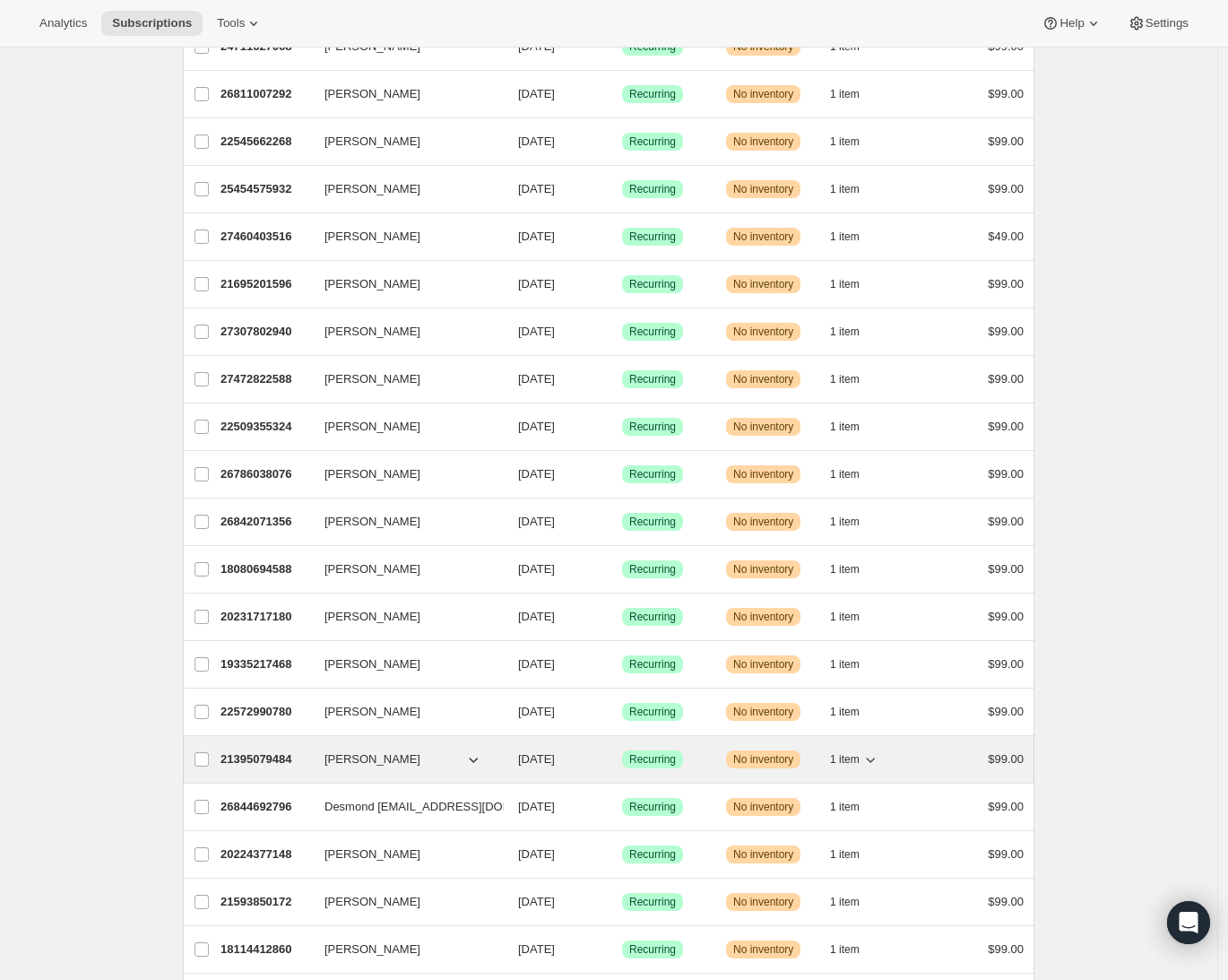
scroll to position [1705, 0]
